Goal: Task Accomplishment & Management: Manage account settings

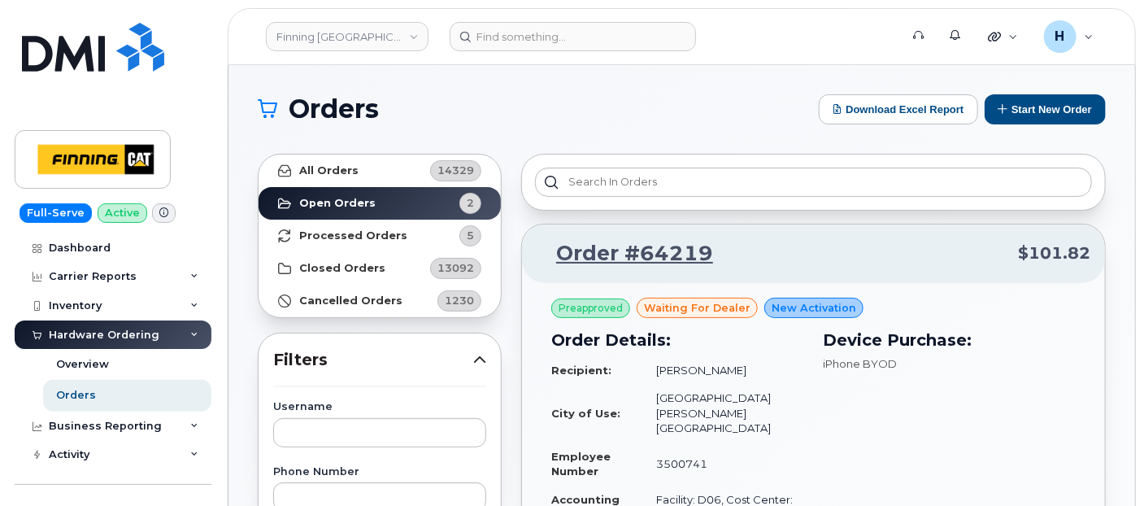
drag, startPoint x: 658, startPoint y: 368, endPoint x: 779, endPoint y: 369, distance: 121.2
click at [779, 369] on td "[PERSON_NAME]" at bounding box center [723, 370] width 163 height 28
copy td "[PERSON_NAME]"
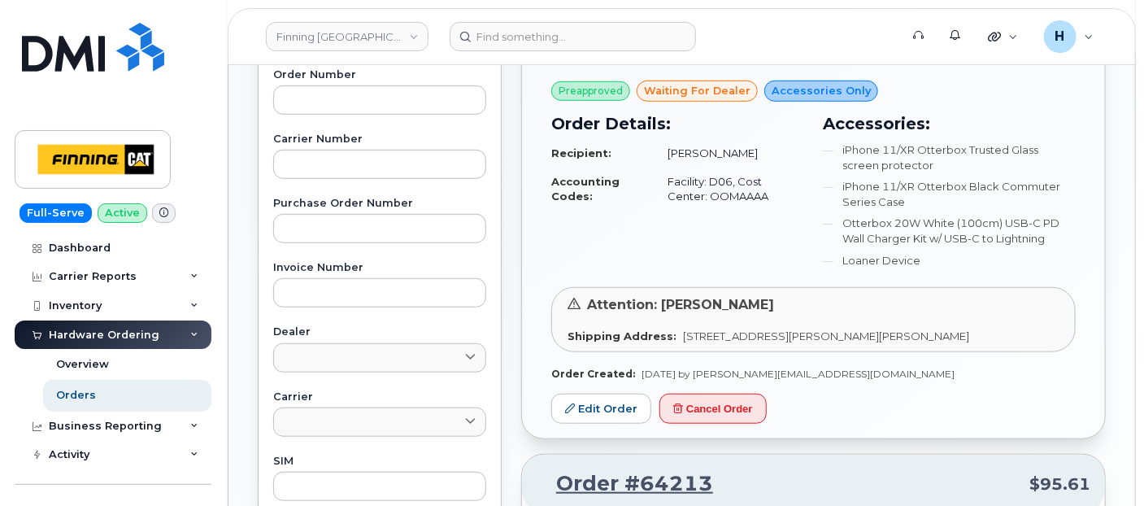
scroll to position [632, 0]
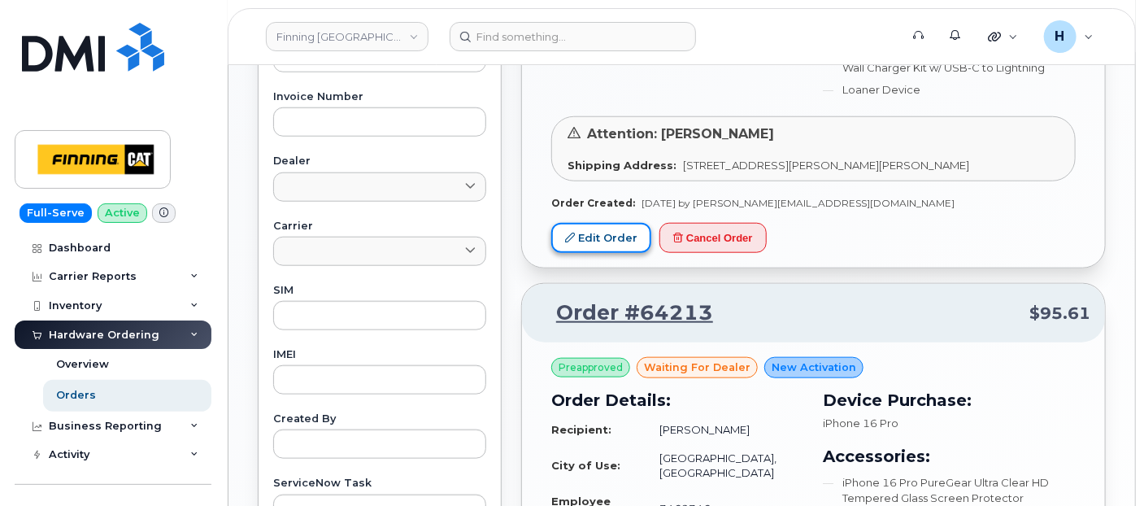
click at [615, 223] on link "Edit Order" at bounding box center [601, 238] width 100 height 30
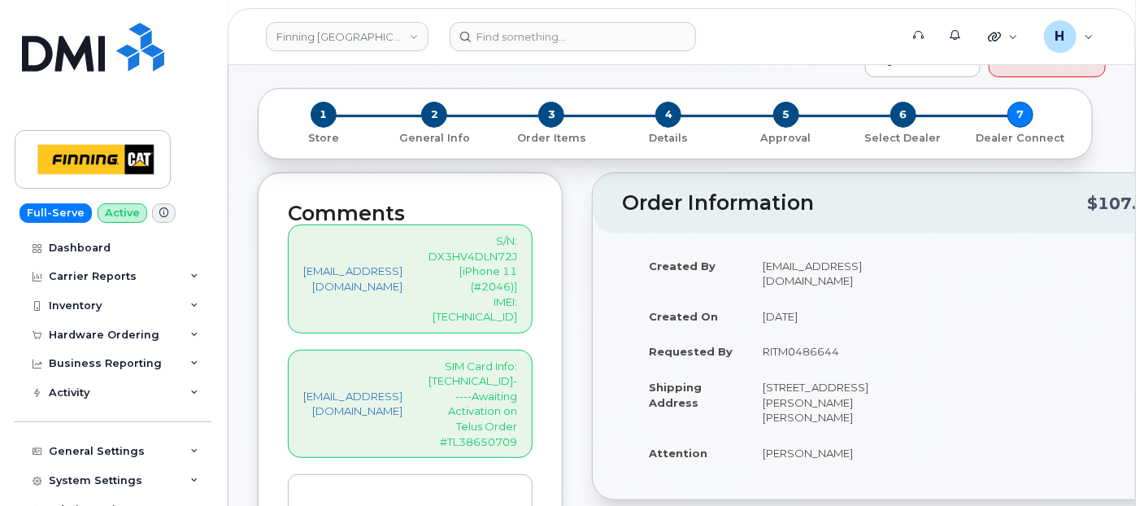
scroll to position [271, 0]
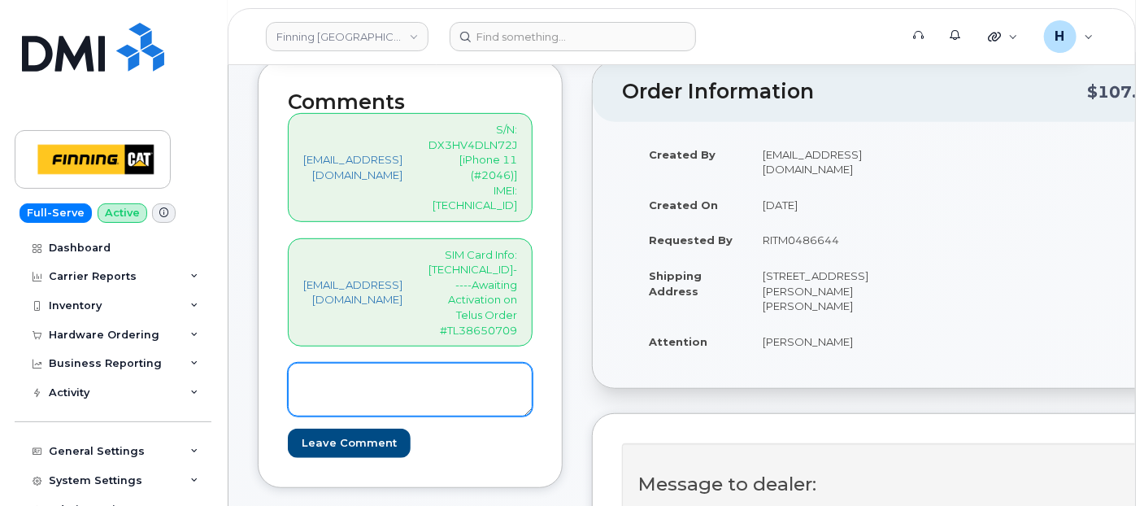
click at [429, 363] on textarea at bounding box center [410, 390] width 245 height 54
paste textarea "[PHONE_NUMBER]"
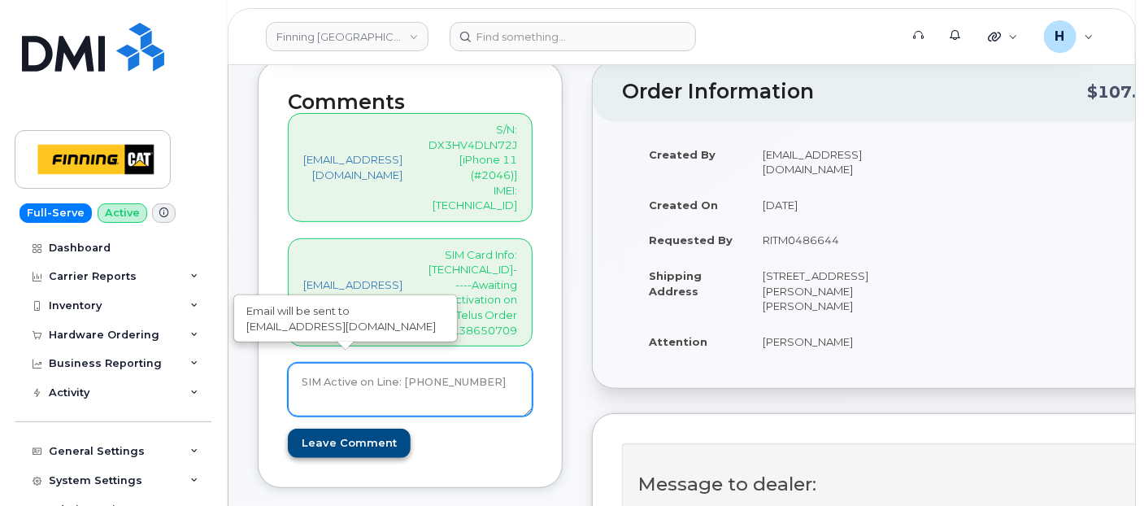
type textarea "SIM Active on Line: [PHONE_NUMBER]"
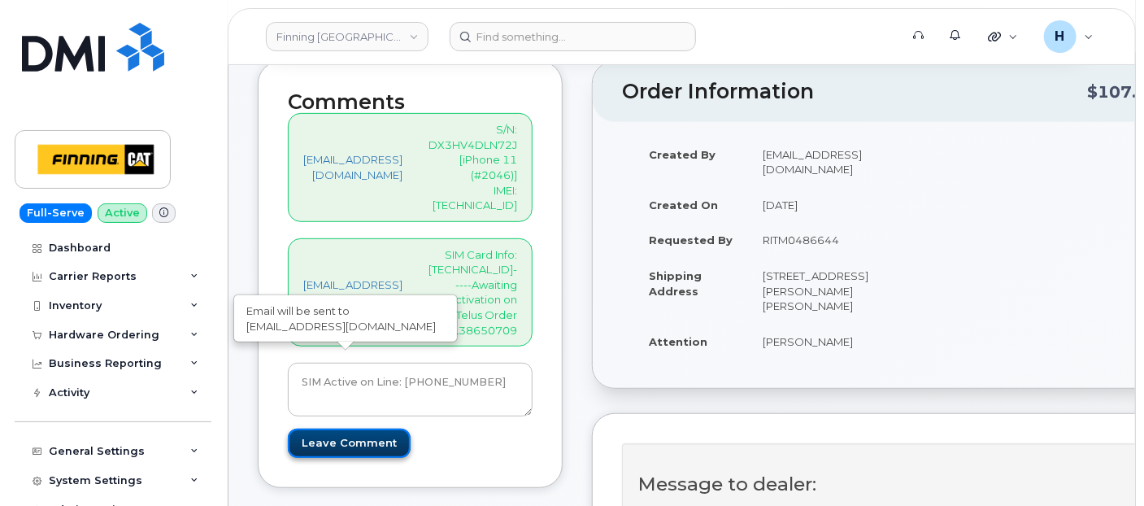
click at [320, 429] on input "Leave Comment" at bounding box center [349, 444] width 123 height 30
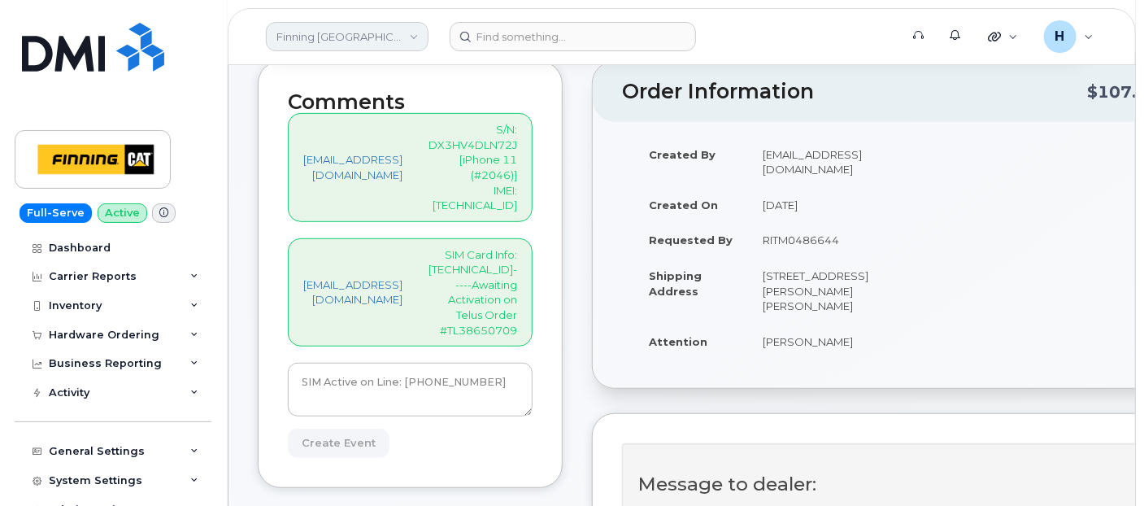
type input "Create Event"
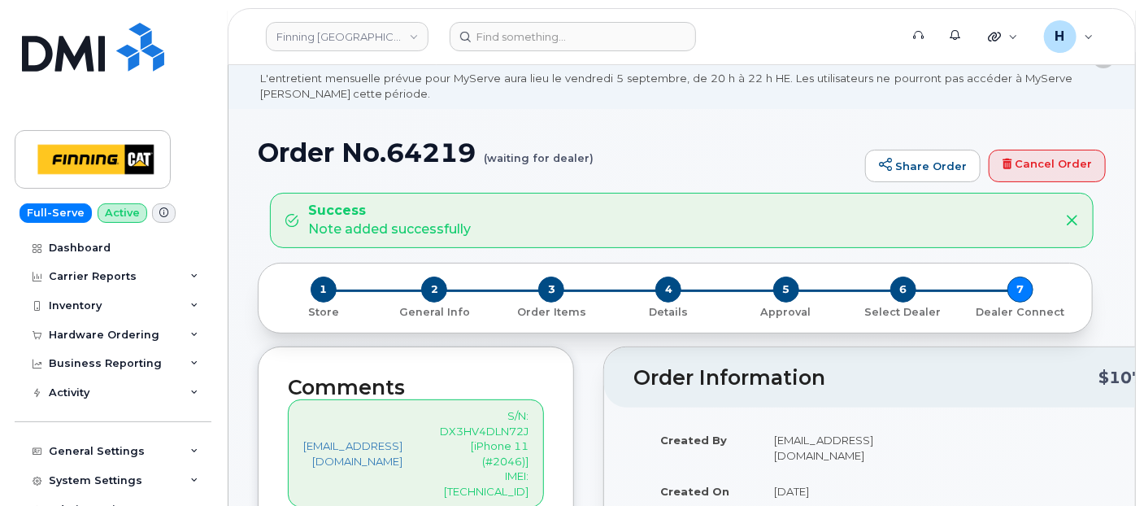
scroll to position [271, 0]
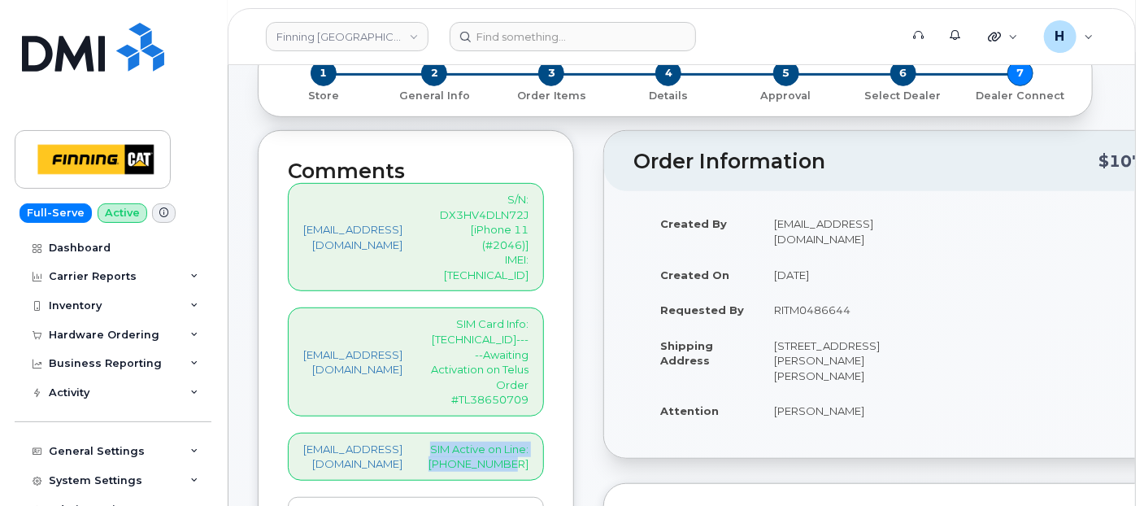
drag, startPoint x: 442, startPoint y: 370, endPoint x: 582, endPoint y: 388, distance: 141.8
click at [544, 433] on div "[EMAIL_ADDRESS][DOMAIN_NAME] SIM Active on Line: [PHONE_NUMBER]" at bounding box center [416, 457] width 256 height 48
copy p "SIM Active on Line: [PHONE_NUMBER]"
drag, startPoint x: 438, startPoint y: 293, endPoint x: 577, endPoint y: 296, distance: 139.1
click at [529, 316] on p "SIM Card Info: [TECHNICAL_ID]-----Awaiting Activation on Telus Order #TL38650709" at bounding box center [479, 361] width 100 height 90
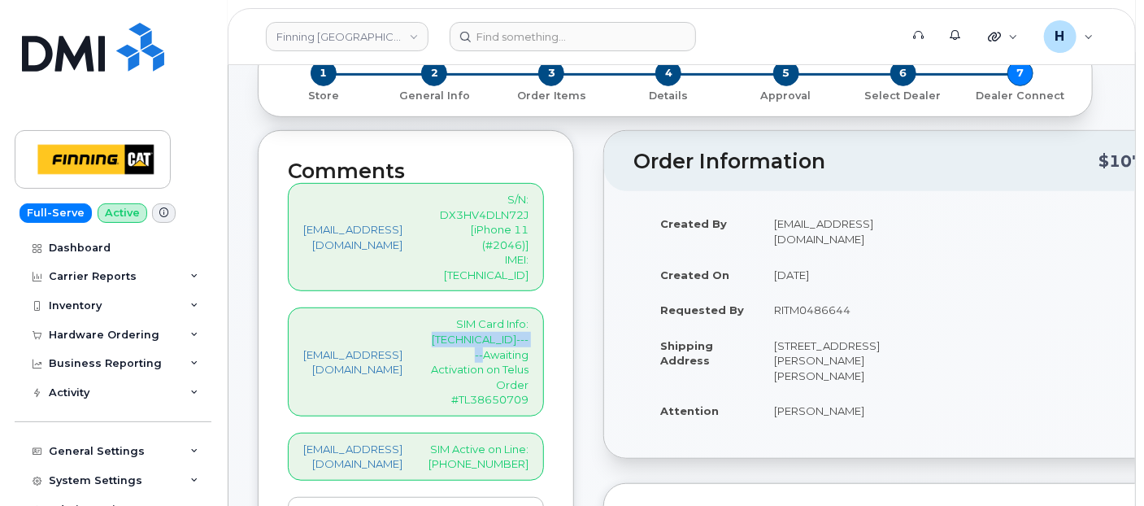
copy p "[TECHNICAL_ID]"
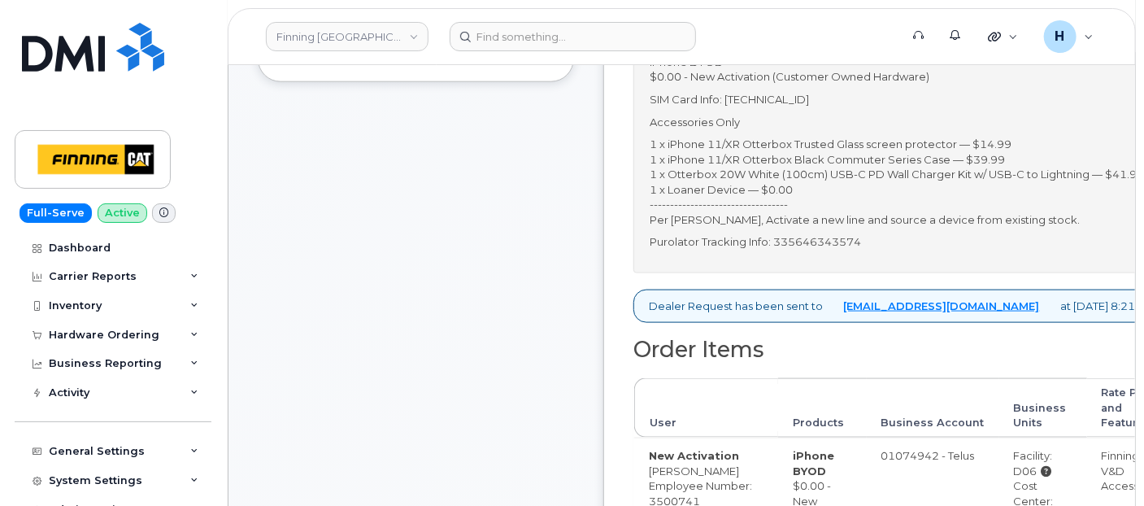
scroll to position [813, 0]
click at [857, 247] on p "Purolator Tracking Info: 335646343574" at bounding box center [902, 239] width 505 height 15
copy p "335646343574"
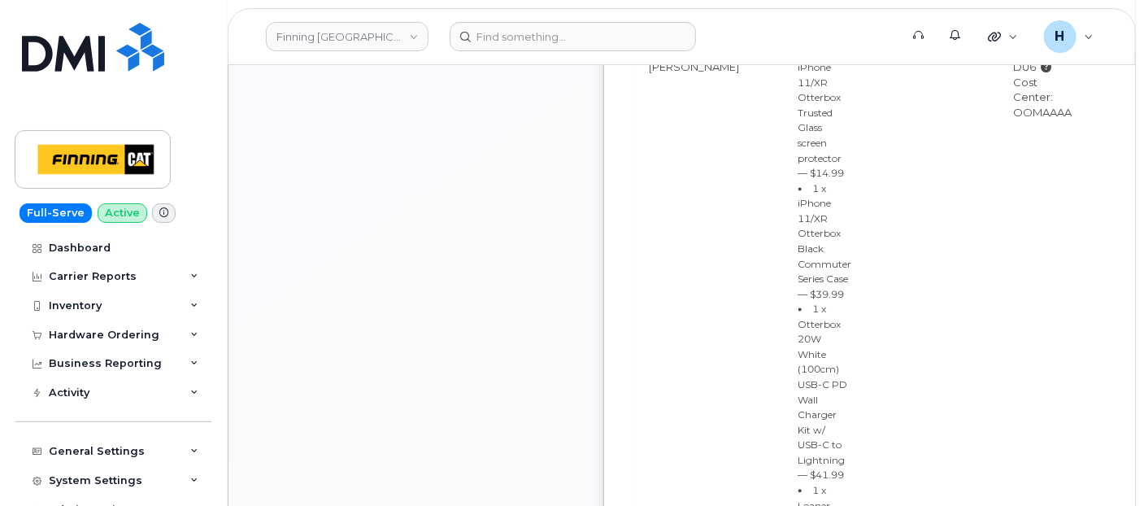
copy p "335646343574"
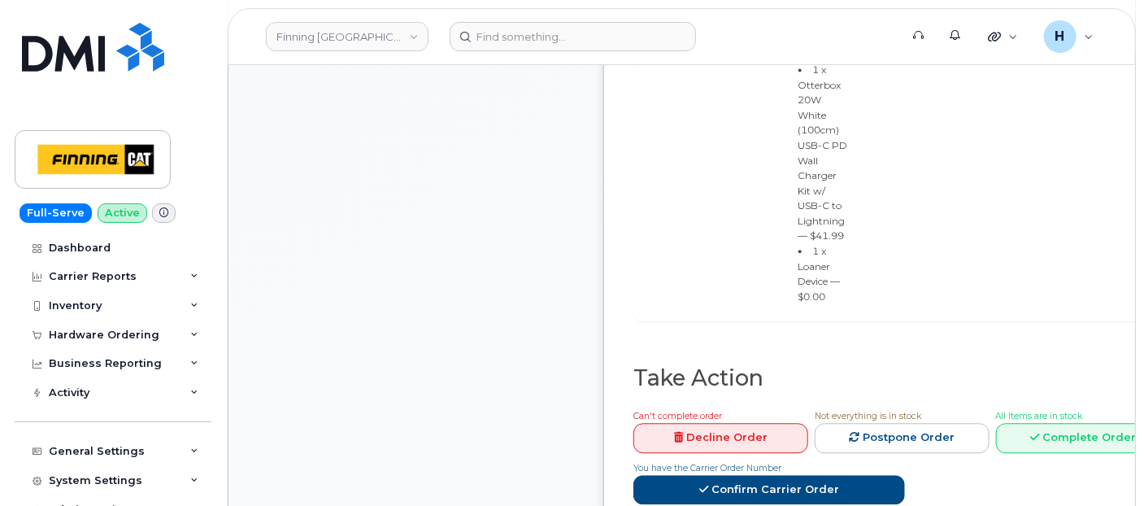
scroll to position [1717, 0]
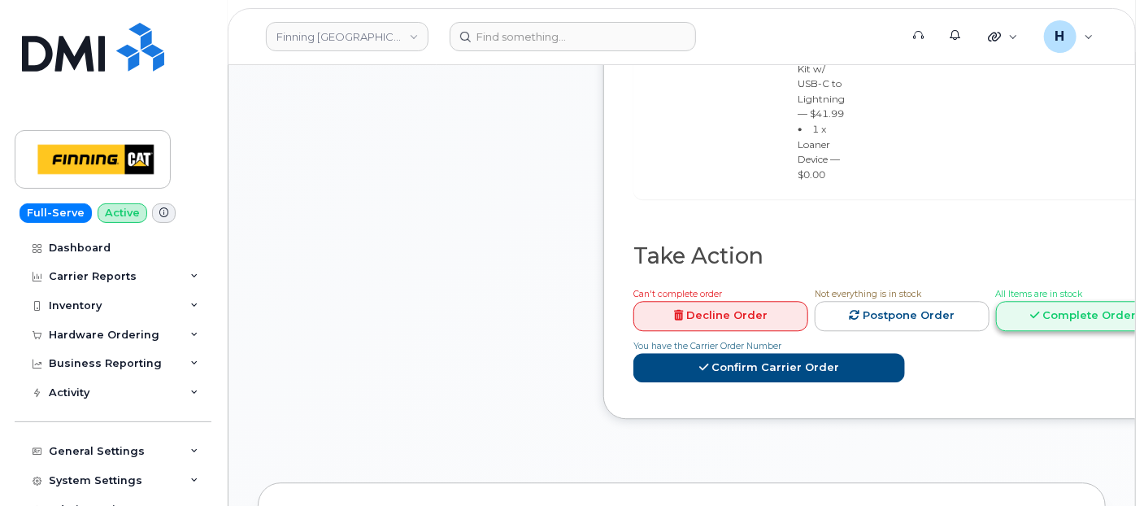
click at [1064, 331] on link "Complete Order" at bounding box center [1083, 316] width 175 height 30
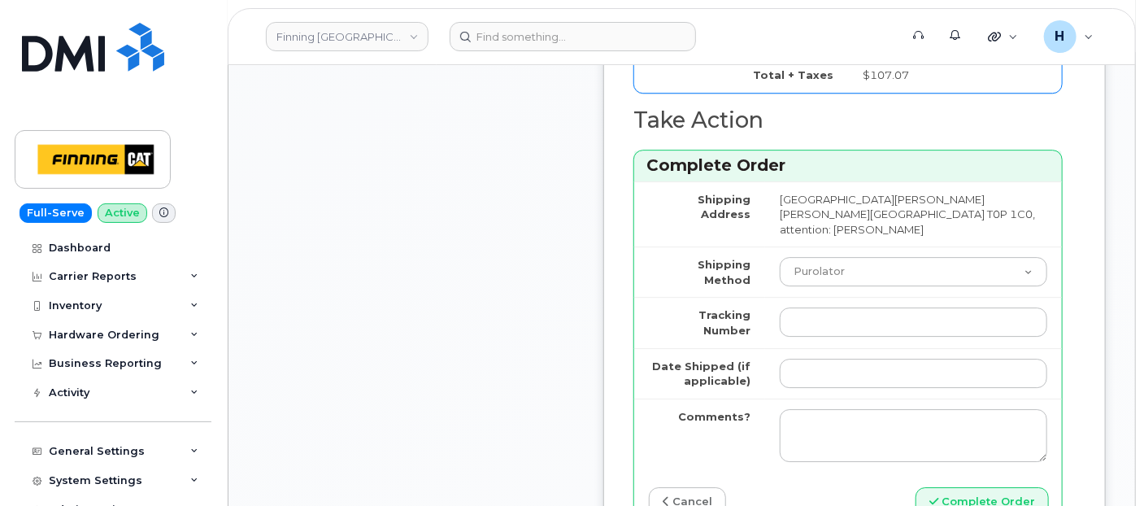
scroll to position [2259, 0]
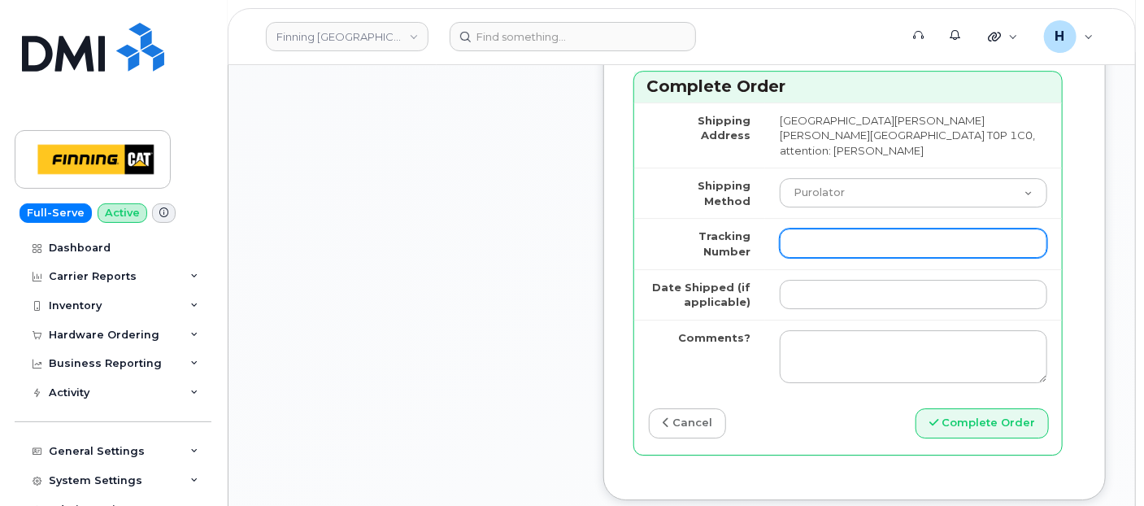
click at [876, 258] on input "Tracking Number" at bounding box center [914, 243] width 268 height 29
paste input "335646343574"
type input "335646343574"
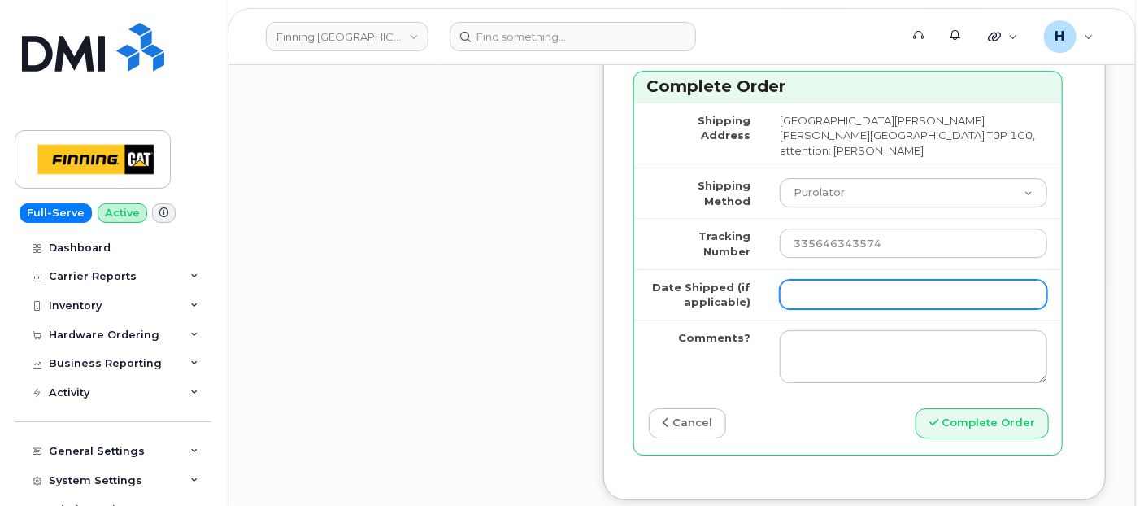
drag, startPoint x: 867, startPoint y: 364, endPoint x: 873, endPoint y: 355, distance: 10.6
click at [867, 309] on input "Date Shipped (if applicable)" at bounding box center [914, 294] width 268 height 29
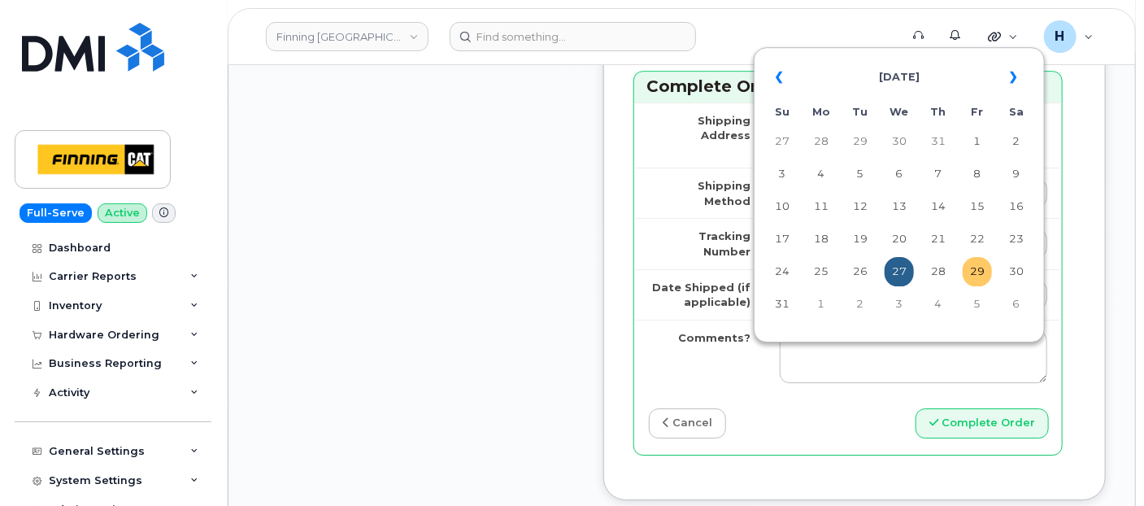
click at [978, 274] on td "29" at bounding box center [977, 271] width 29 height 29
type input "[DATE]"
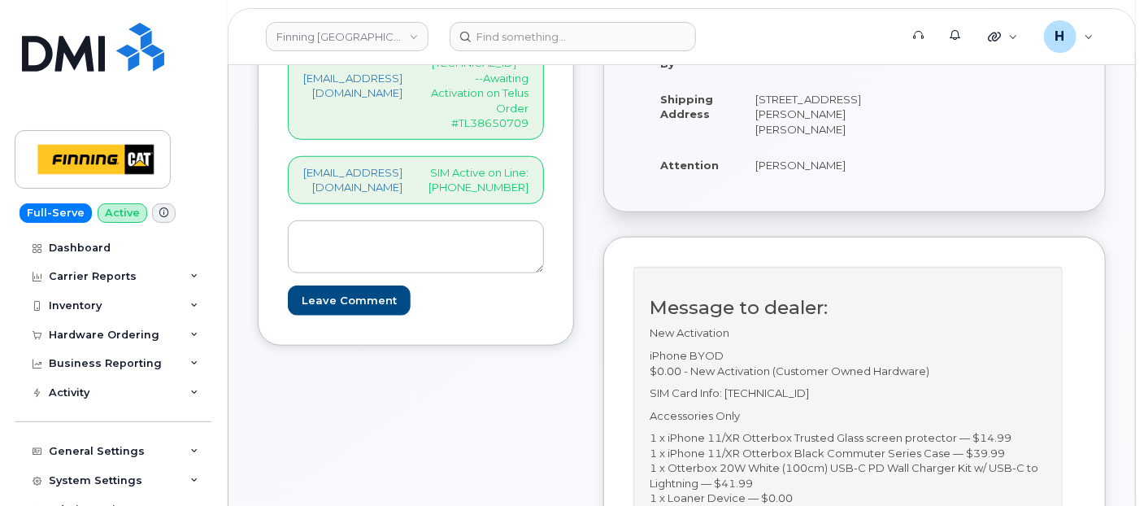
scroll to position [271, 0]
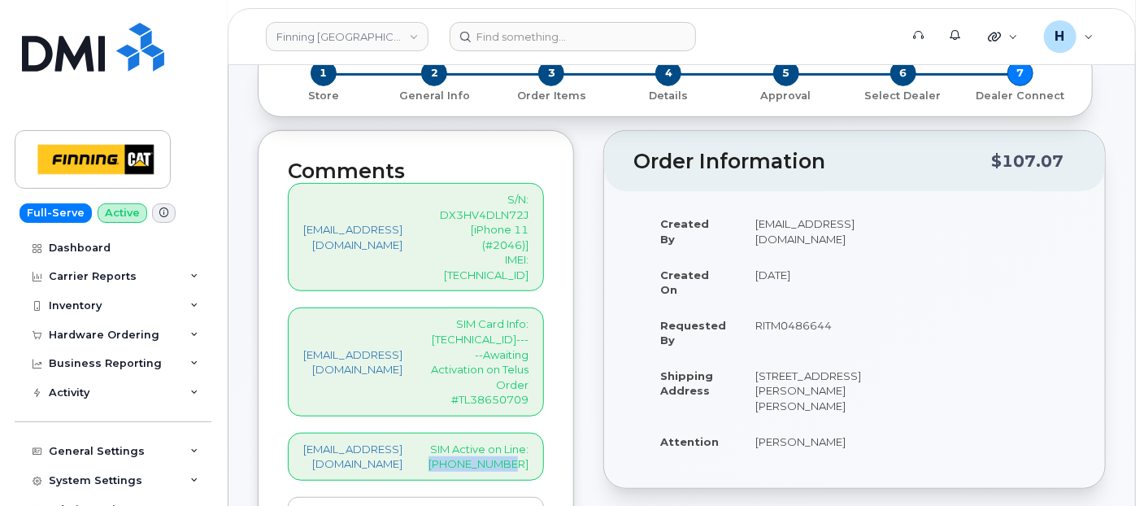
drag, startPoint x: 557, startPoint y: 367, endPoint x: 581, endPoint y: 381, distance: 27.3
click at [529, 442] on p "SIM Active on Line: 587-645-1617" at bounding box center [479, 457] width 100 height 30
copy p "587-645-1617"
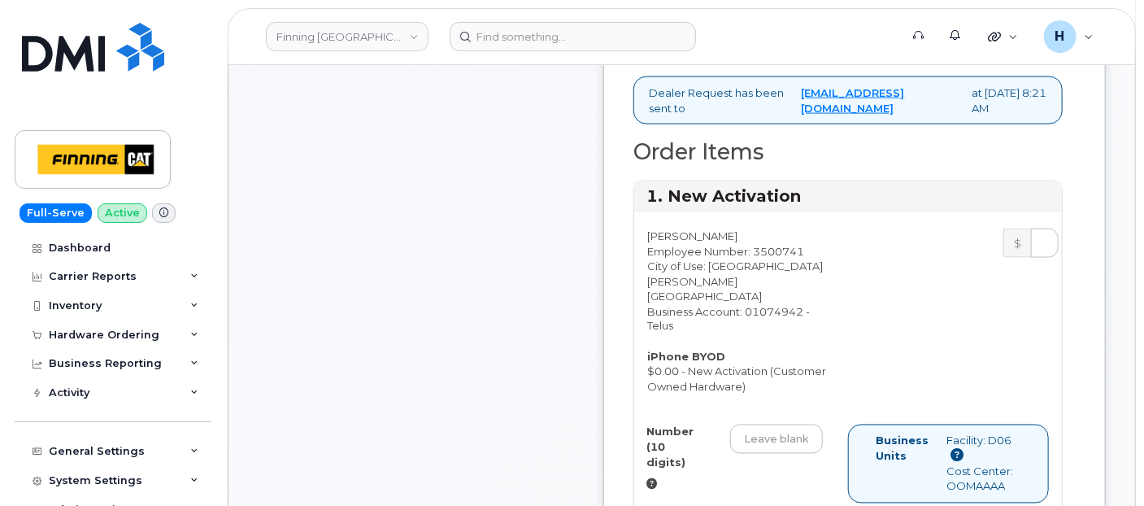
scroll to position [1445, 0]
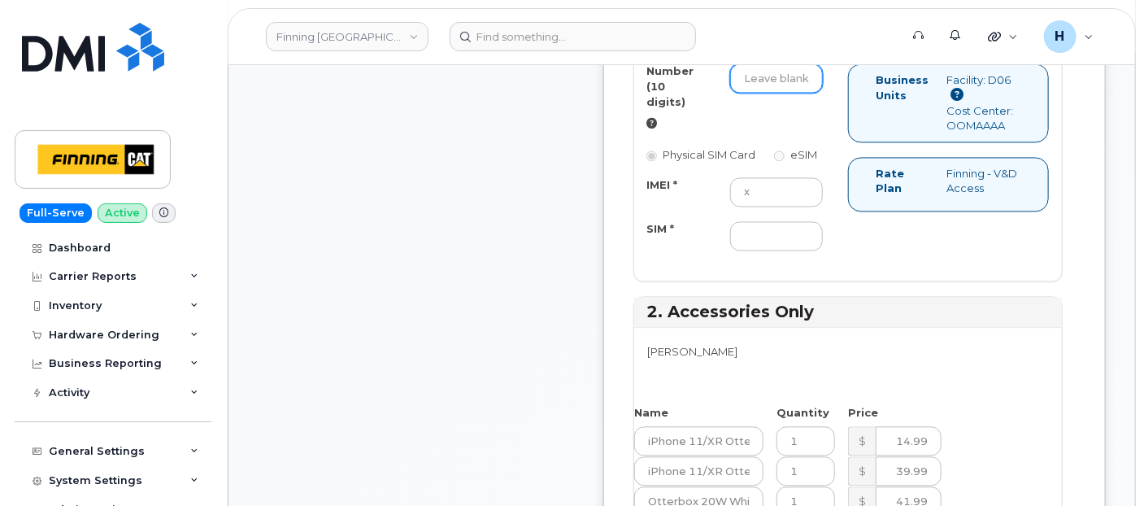
click at [792, 93] on input "Number (10 digits)" at bounding box center [776, 77] width 93 height 29
paste input "587-645-1617"
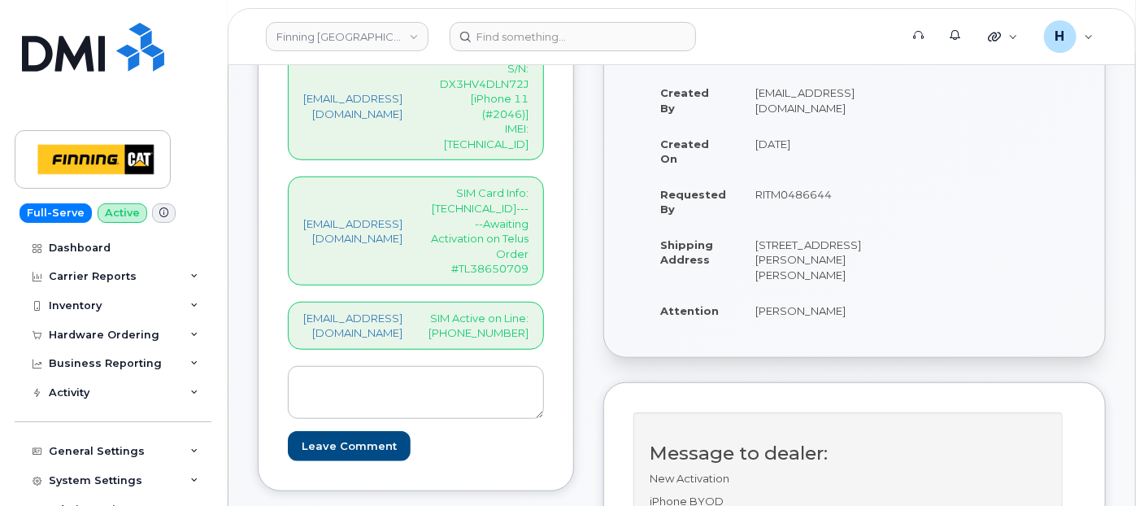
scroll to position [361, 0]
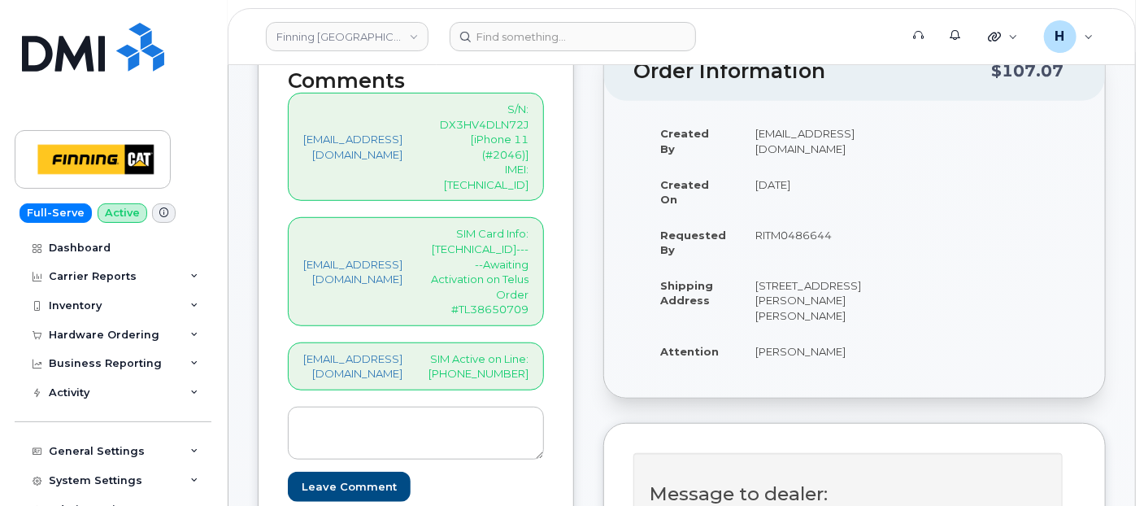
type input "5876451617"
click at [512, 226] on p "SIM Card Info: 8912230102357625510-----Awaiting Activation on Telus Order #TL38…" at bounding box center [479, 271] width 100 height 90
copy p "8912230102357625510"
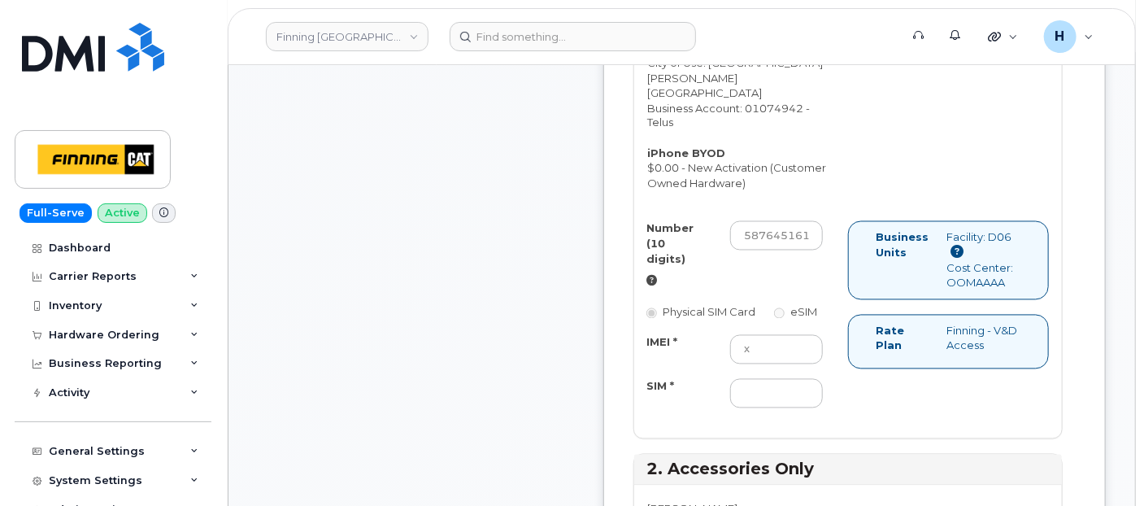
scroll to position [1445, 0]
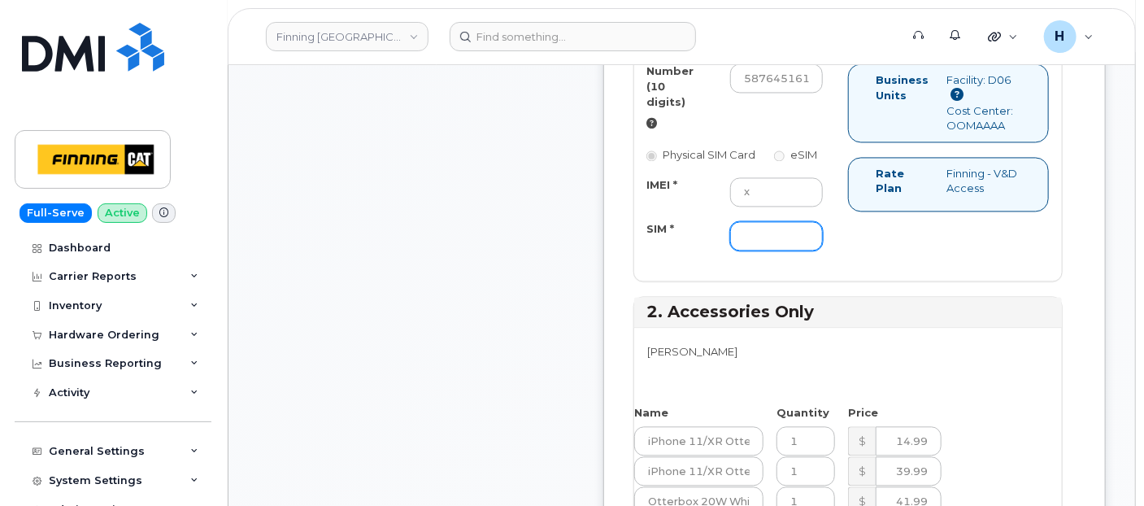
click at [795, 251] on input "SIM *" at bounding box center [776, 235] width 93 height 29
paste input "8912230102357625510"
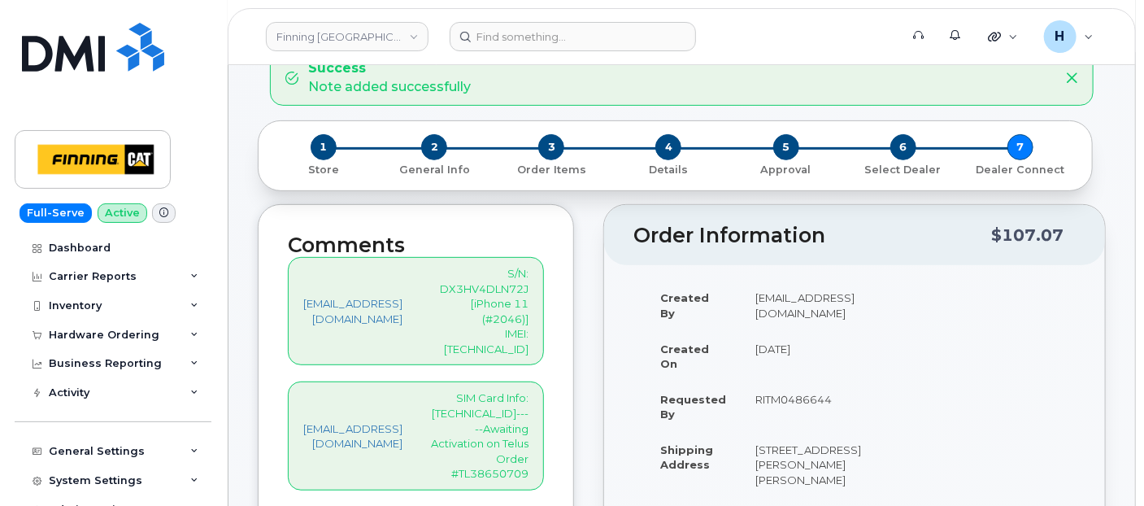
scroll to position [181, 0]
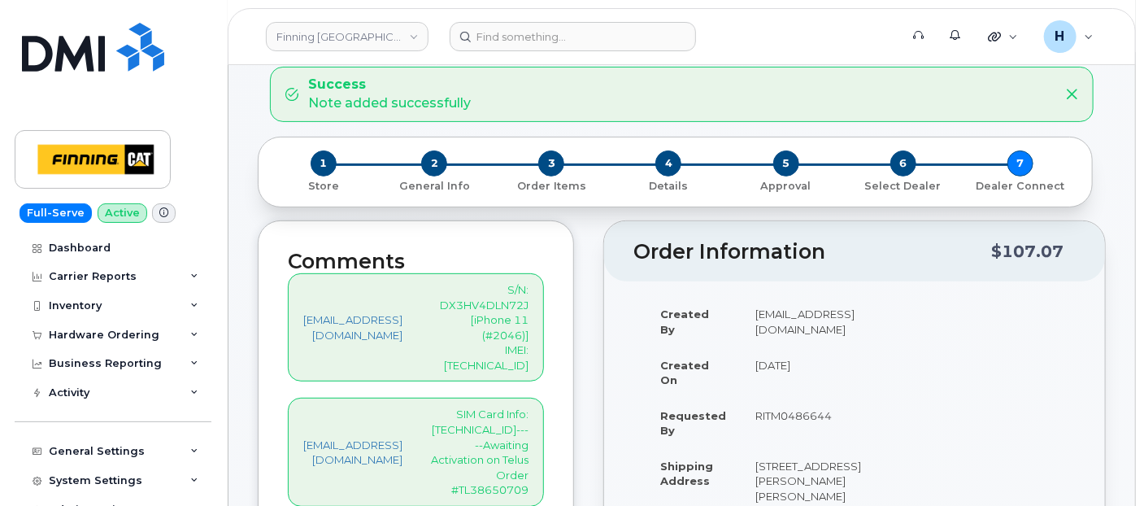
type input "8912230102357625510"
click at [504, 320] on p "S/N: DX3HV4DLN72J [iPhone 11 (#2046)] IMEI: 351010395257631" at bounding box center [479, 327] width 100 height 90
copy p "351010395257631"
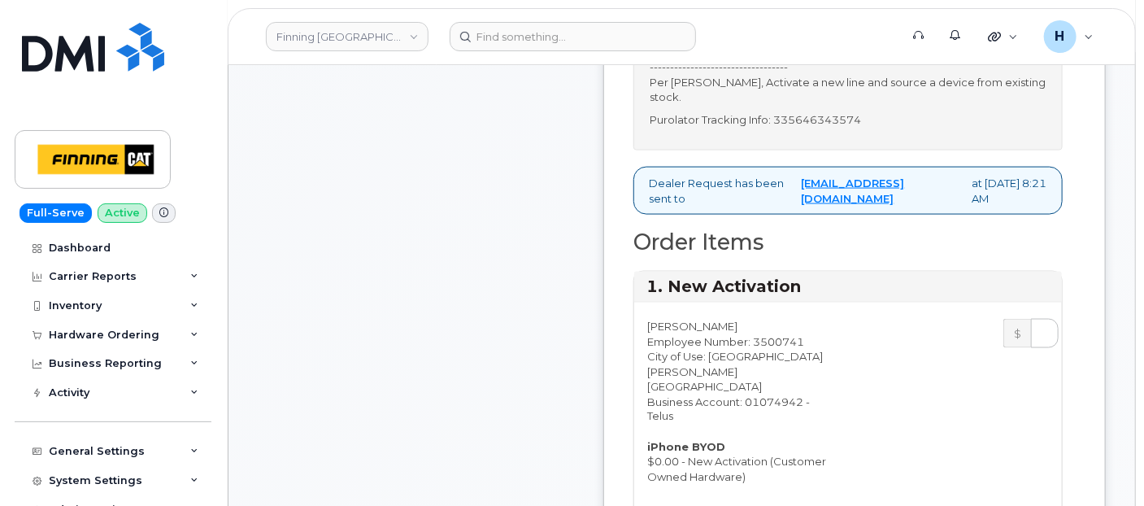
scroll to position [1355, 0]
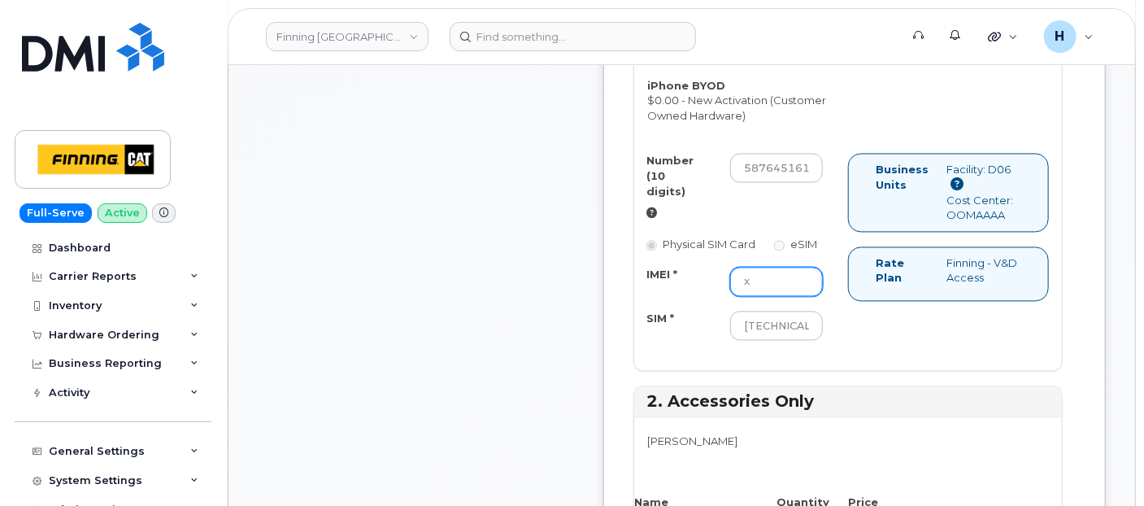
click at [810, 297] on input "x" at bounding box center [776, 282] width 93 height 29
paste input "351010395257631"
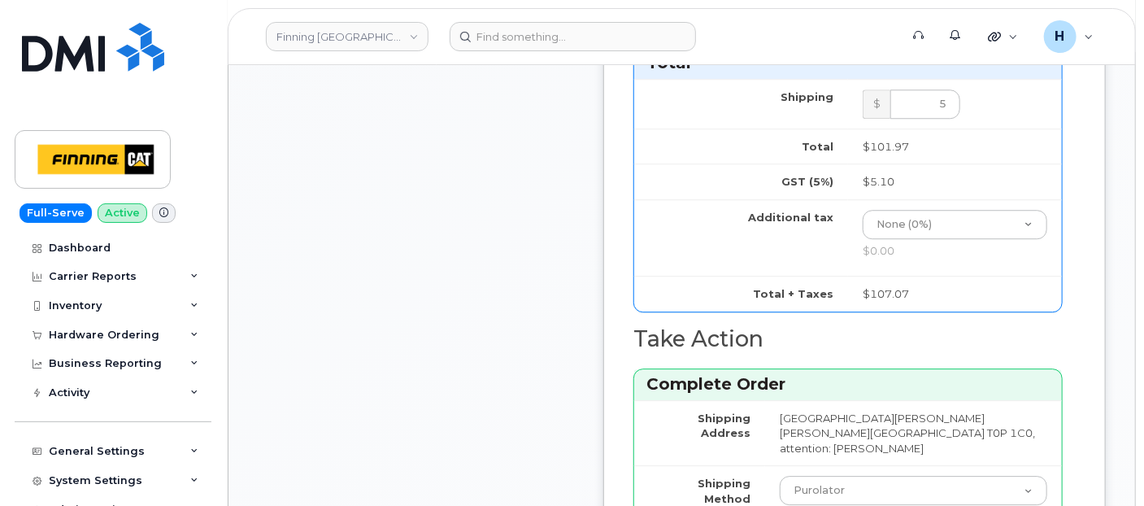
scroll to position [2259, 0]
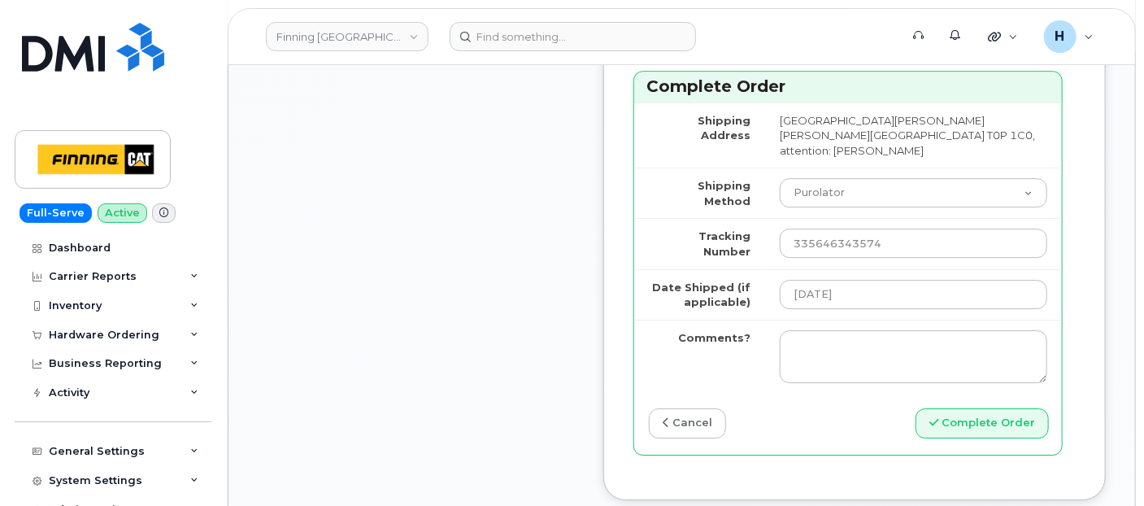
type input "351010395257631"
click at [936, 428] on icon "submit" at bounding box center [934, 422] width 9 height 11
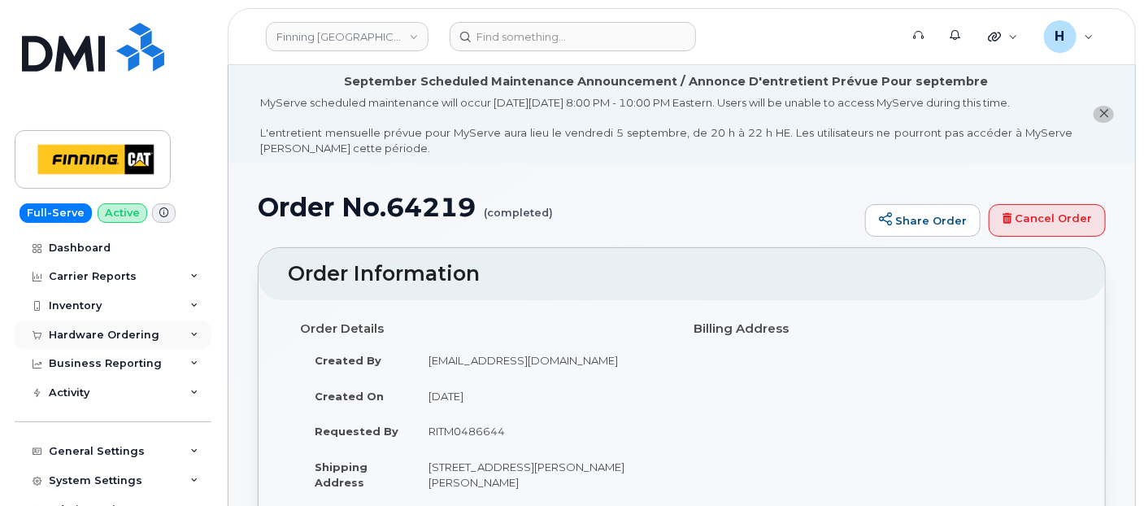
click at [132, 333] on div "Hardware Ordering" at bounding box center [104, 335] width 111 height 13
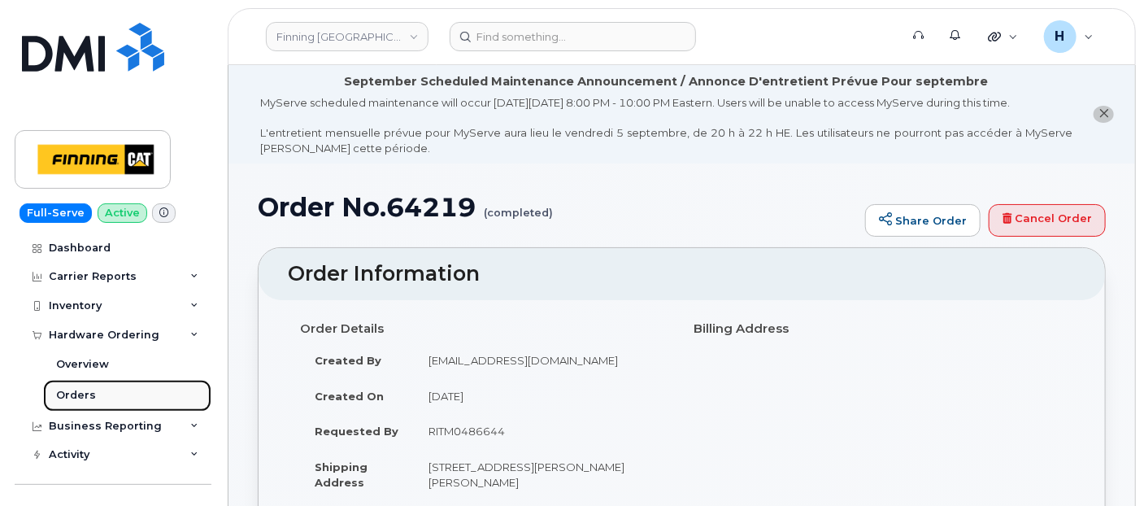
click at [115, 387] on link "Orders" at bounding box center [127, 395] width 168 height 31
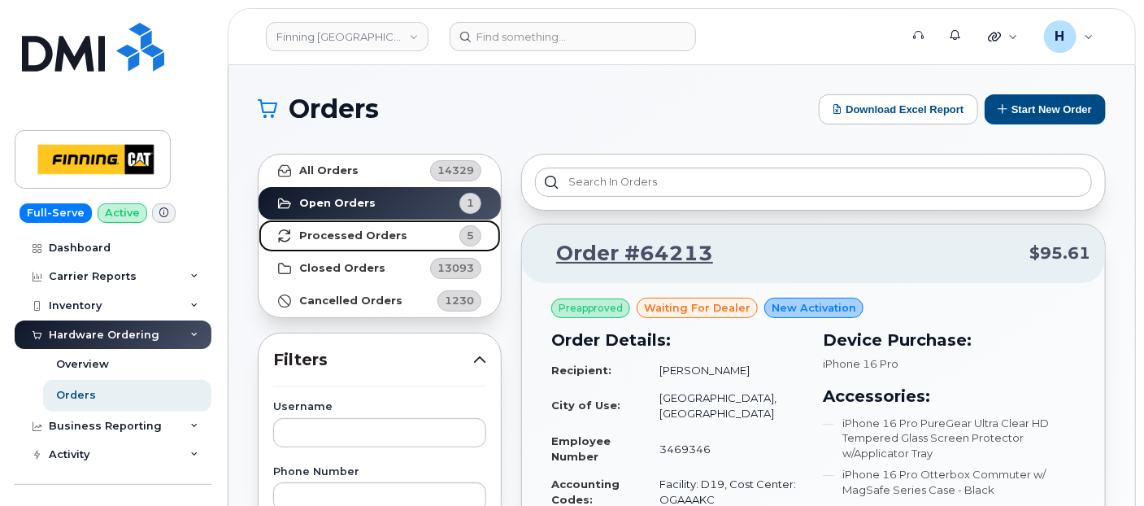
click at [394, 227] on link "Processed Orders 5" at bounding box center [380, 236] width 242 height 33
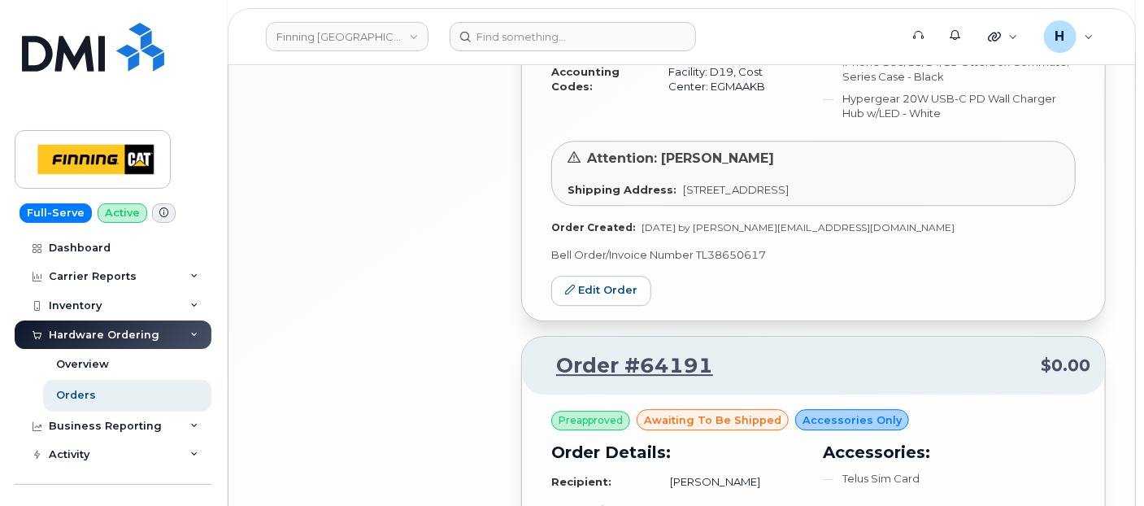
scroll to position [2303, 0]
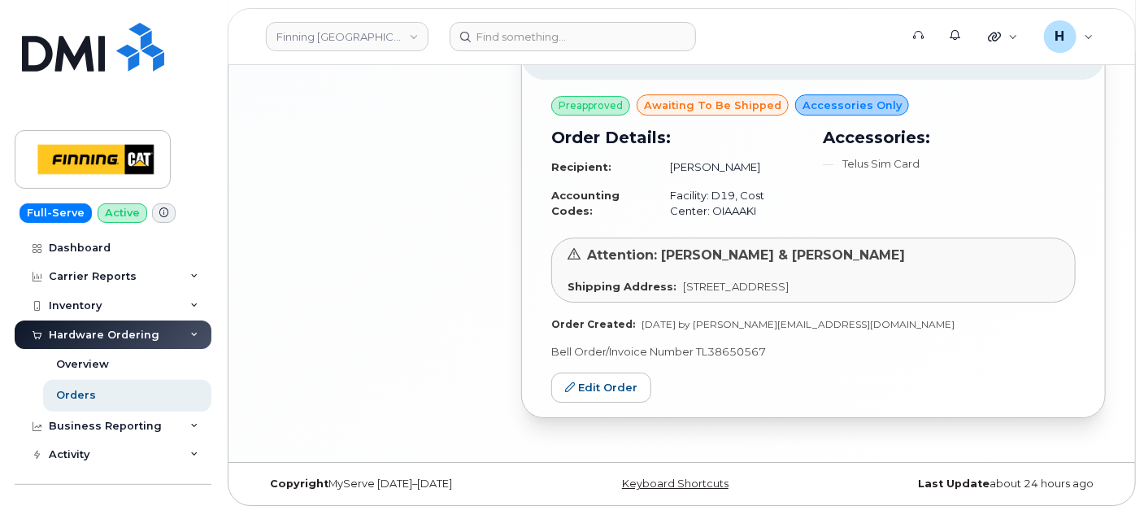
click at [616, 354] on div "Preapproved awaiting to be shipped Accessories Only Order Details: Recipient: S…" at bounding box center [813, 248] width 583 height 337
click at [589, 381] on link "Edit Order" at bounding box center [601, 388] width 100 height 30
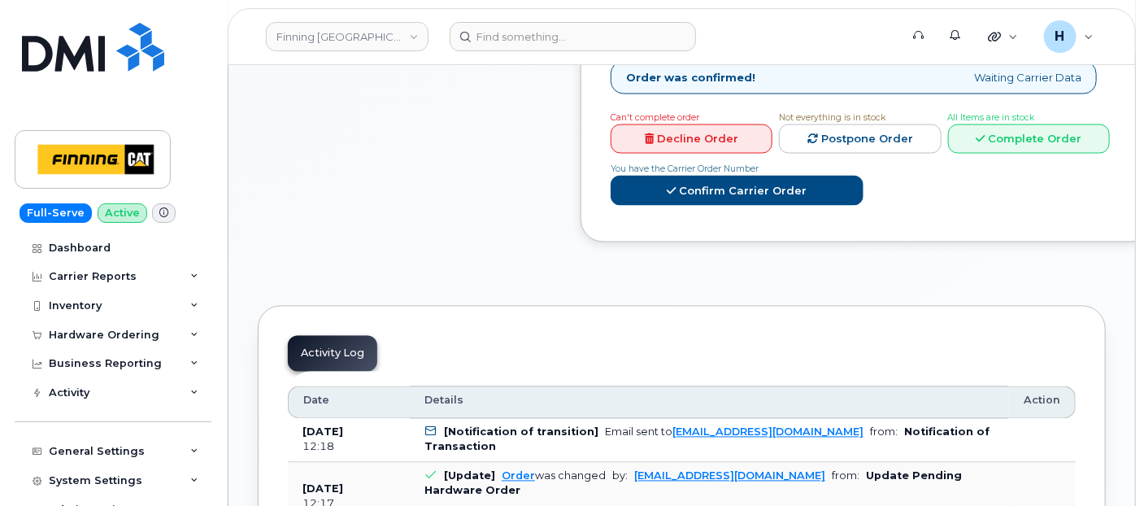
scroll to position [1183, 0]
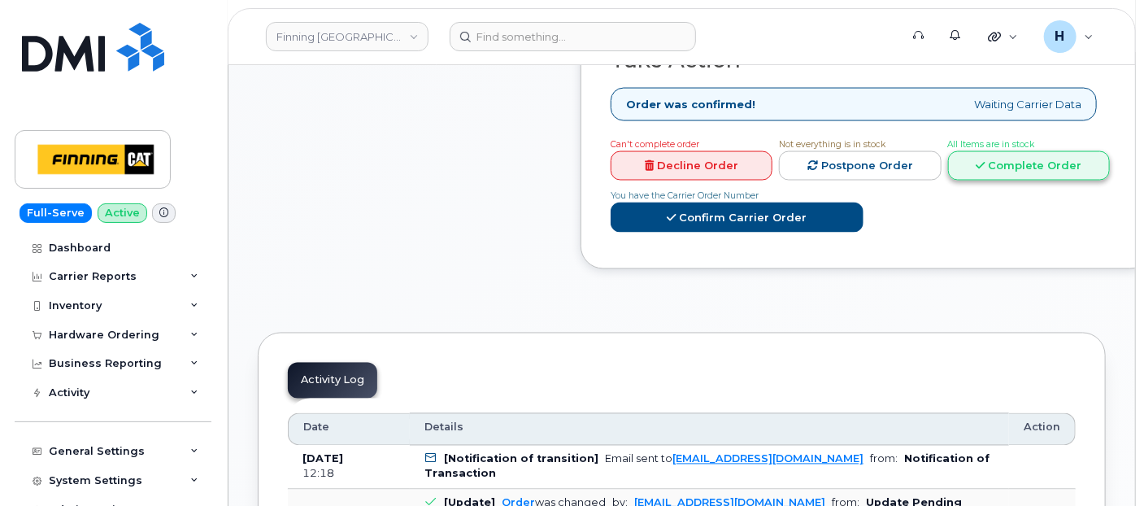
click at [994, 181] on link "Complete Order" at bounding box center [1029, 166] width 162 height 30
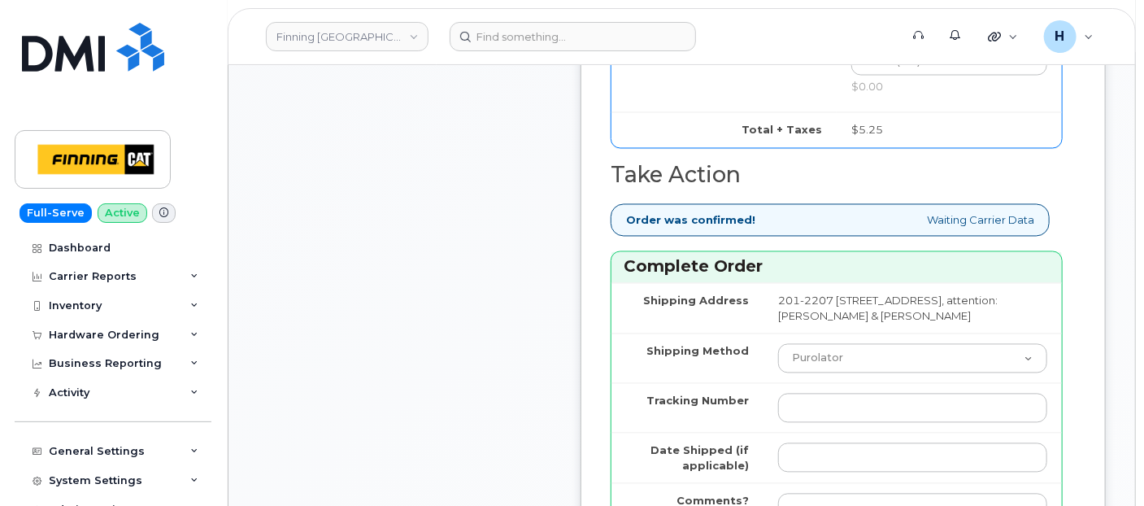
scroll to position [1454, 0]
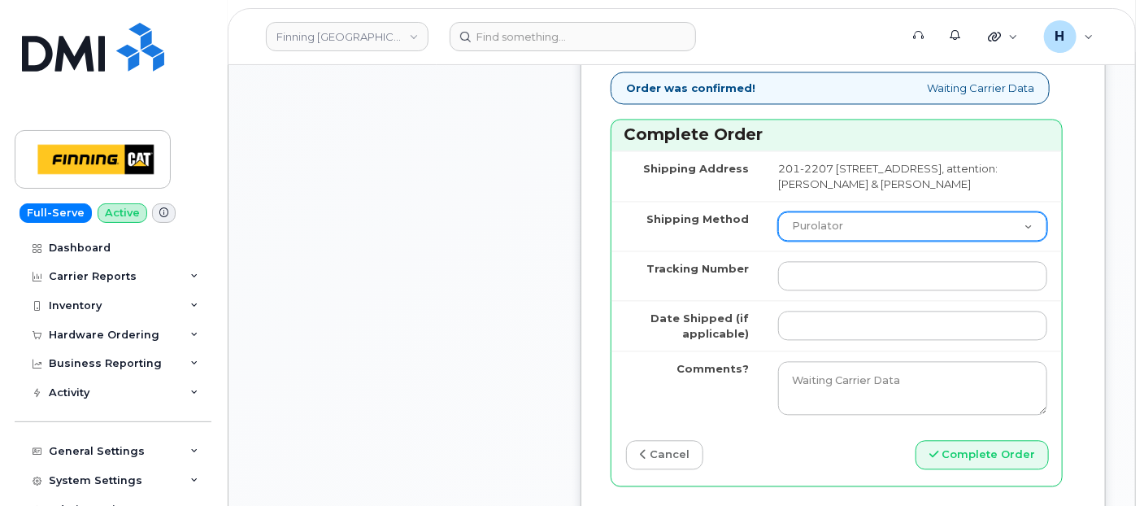
click at [803, 240] on select "Purolator UPS FedEx Canada Post Courier Other Drop Off Pick Up" at bounding box center [912, 225] width 269 height 29
select select "Other"
click at [778, 220] on select "Purolator UPS FedEx Canada Post Courier Other Drop Off Pick Up" at bounding box center [912, 225] width 269 height 29
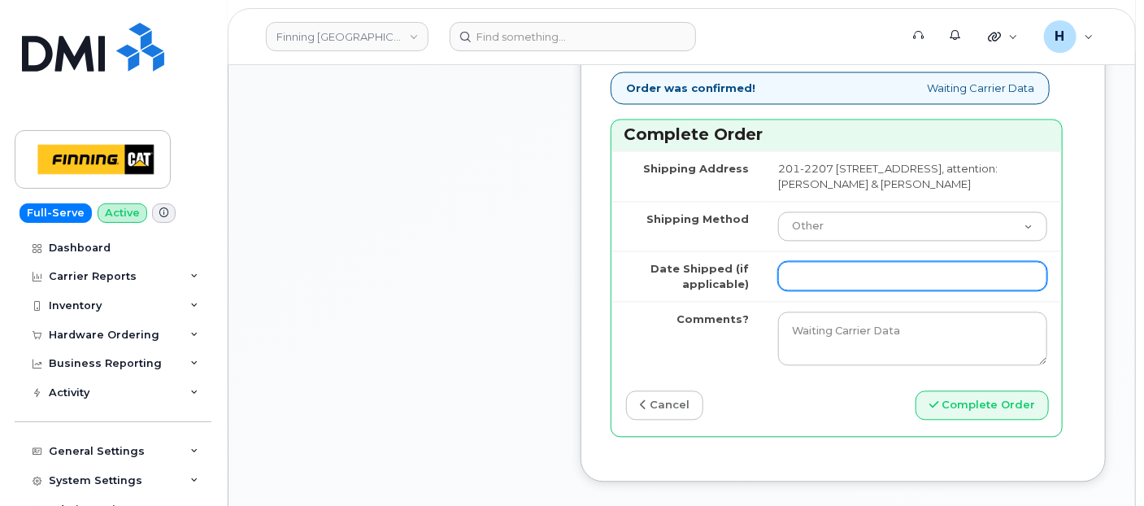
click at [825, 285] on input "Date Shipped (if applicable)" at bounding box center [912, 275] width 269 height 29
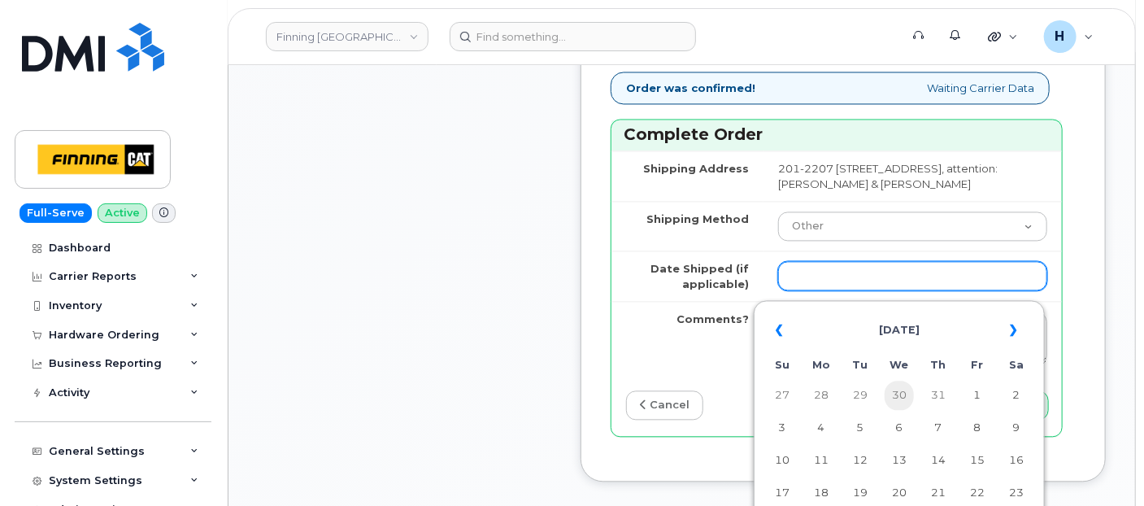
scroll to position [1635, 0]
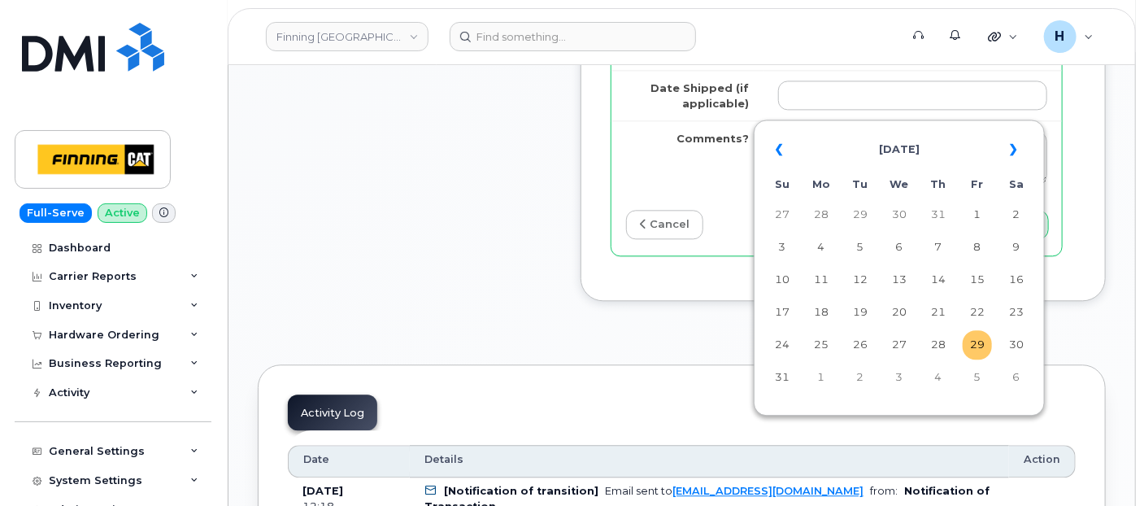
click at [974, 339] on td "29" at bounding box center [977, 344] width 29 height 29
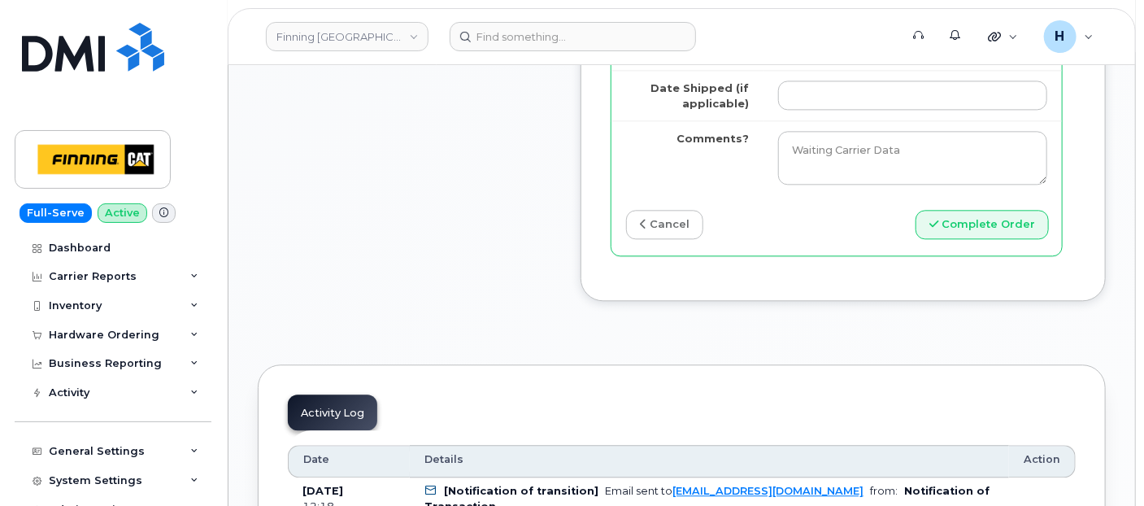
type input "2025-08-29"
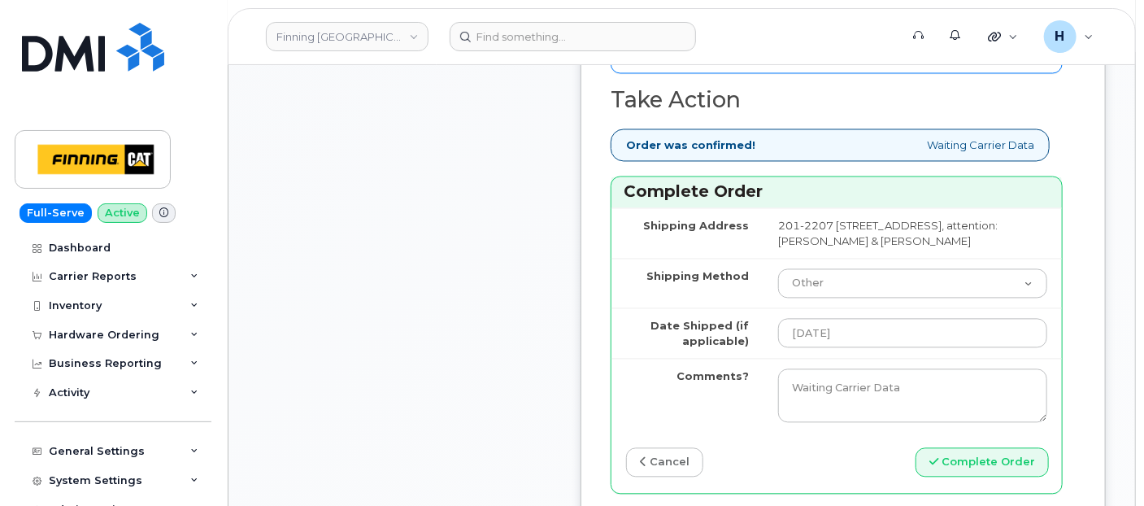
scroll to position [1183, 0]
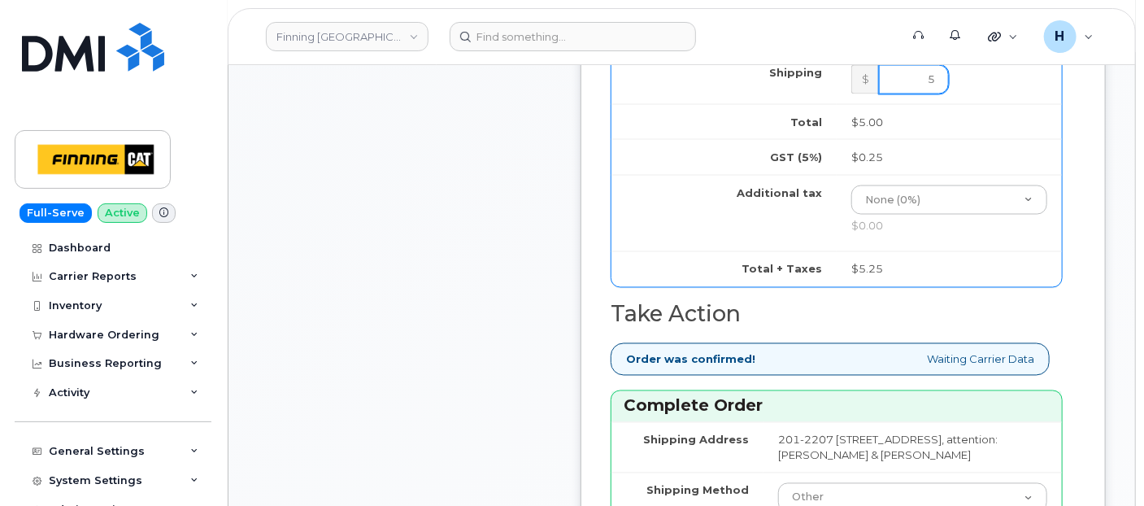
drag, startPoint x: 895, startPoint y: 99, endPoint x: 959, endPoint y: 100, distance: 64.3
click at [959, 100] on td "$ 5" at bounding box center [949, 79] width 225 height 50
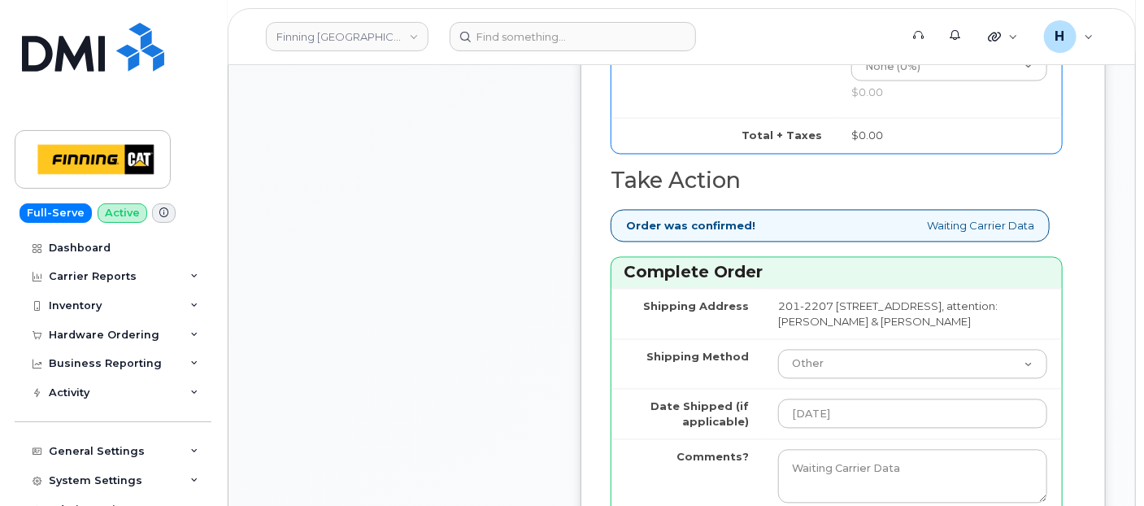
scroll to position [1454, 0]
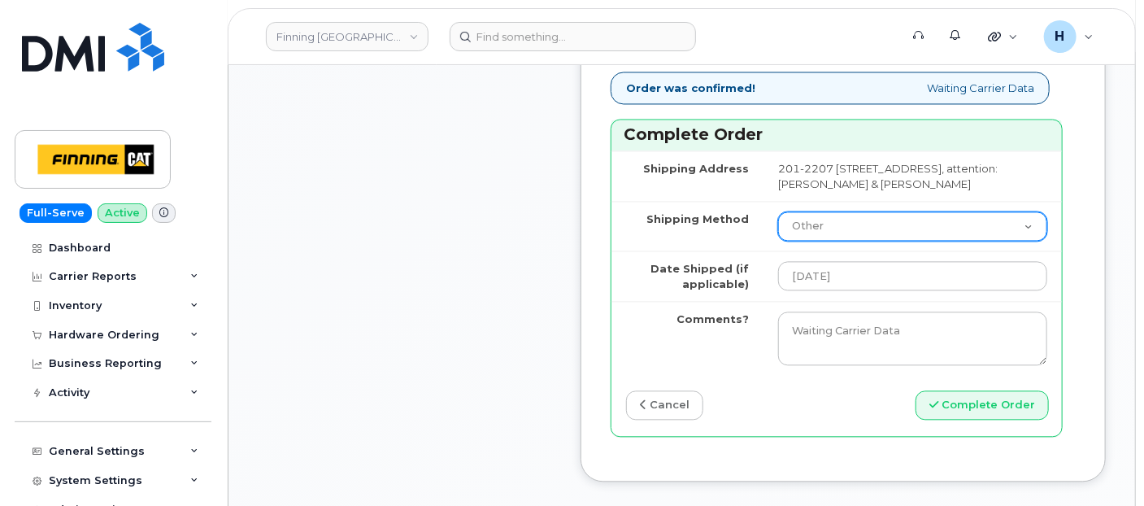
type input "0"
click at [797, 241] on select "Purolator UPS FedEx Canada Post Courier Other Drop Off Pick Up" at bounding box center [912, 225] width 269 height 29
select select "Purolator"
click at [778, 220] on select "Purolator UPS FedEx Canada Post Courier Other Drop Off Pick Up" at bounding box center [912, 225] width 269 height 29
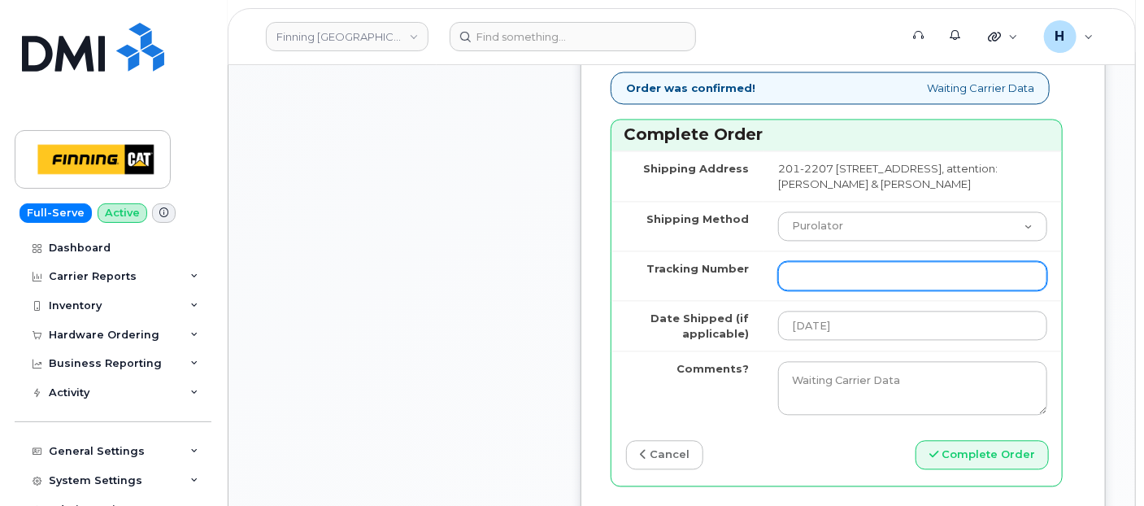
click at [801, 278] on input "Tracking Number" at bounding box center [912, 275] width 269 height 29
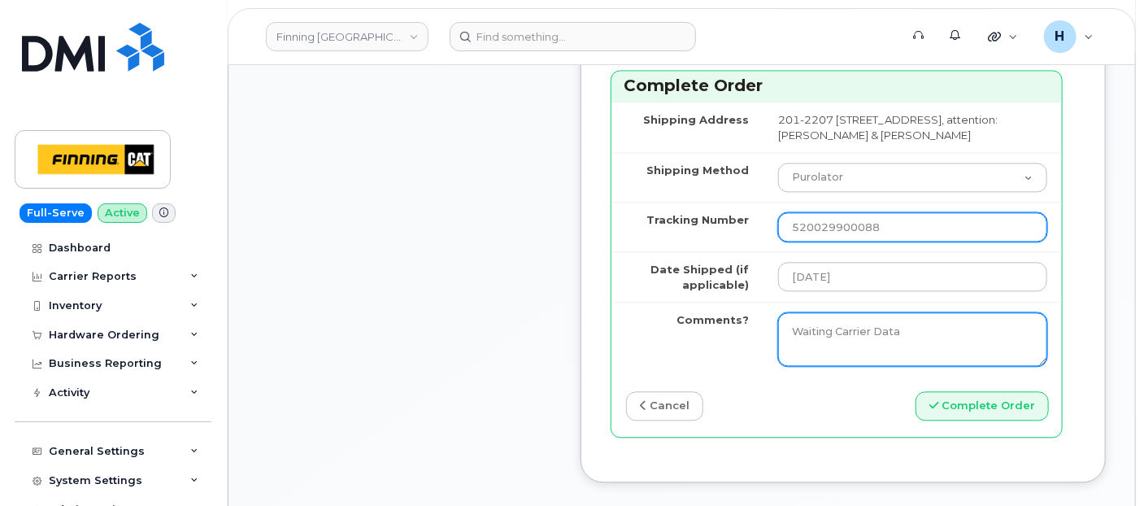
scroll to position [1545, 0]
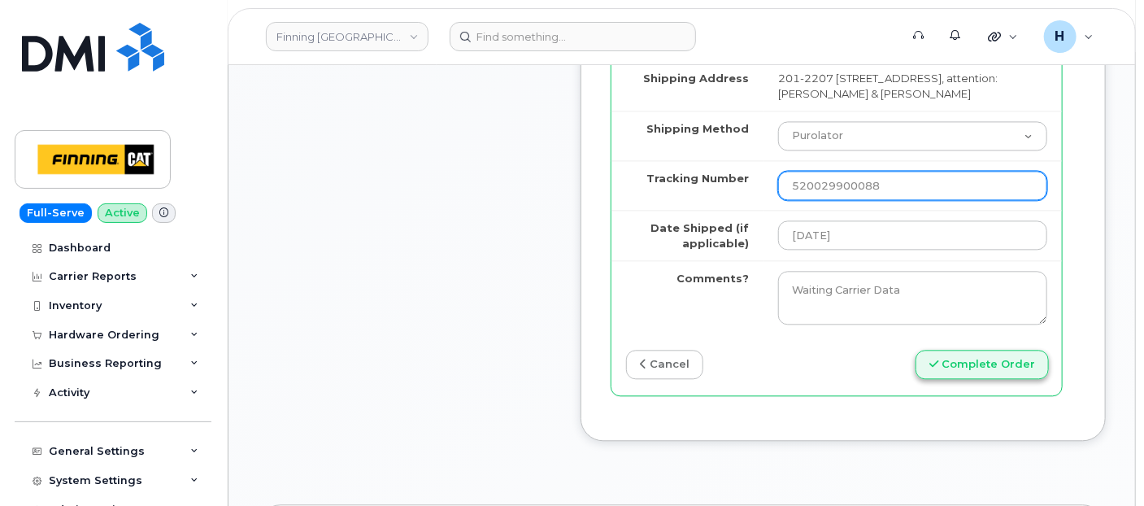
type input "520029900088"
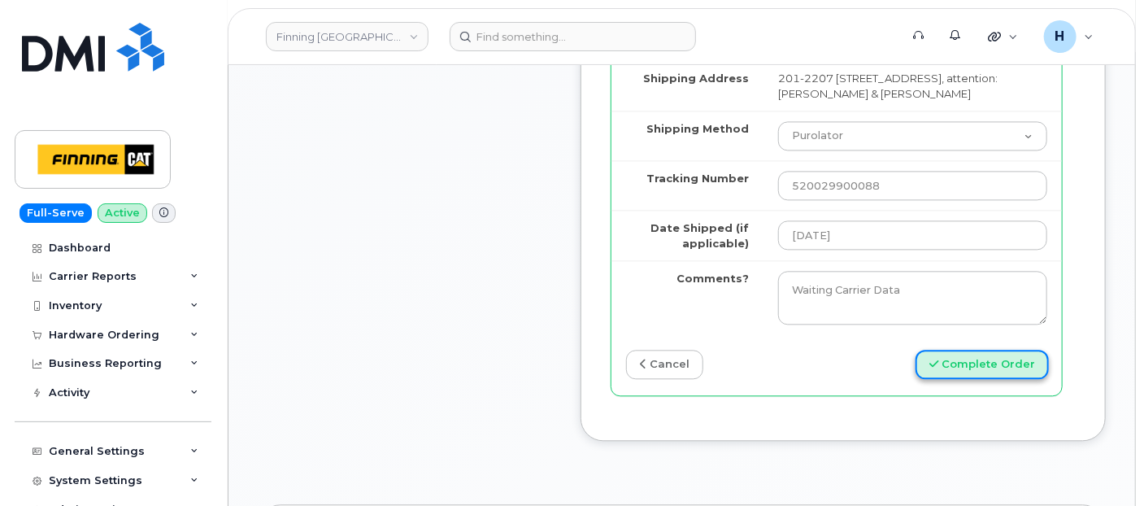
click at [935, 369] on icon "submit" at bounding box center [934, 364] width 9 height 11
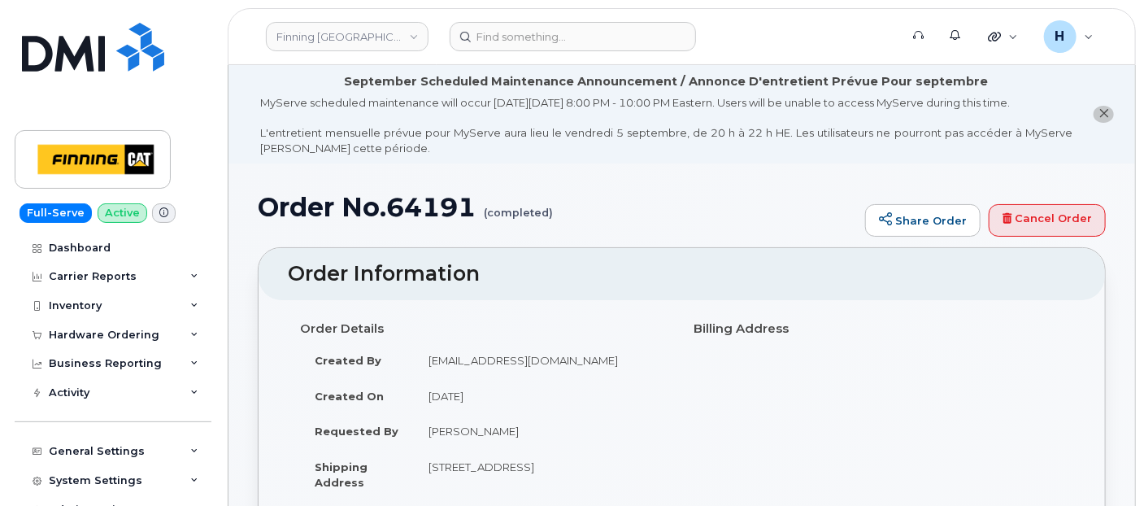
drag, startPoint x: 146, startPoint y: 338, endPoint x: 144, endPoint y: 351, distance: 14.0
click at [146, 337] on div "Hardware Ordering" at bounding box center [104, 335] width 111 height 13
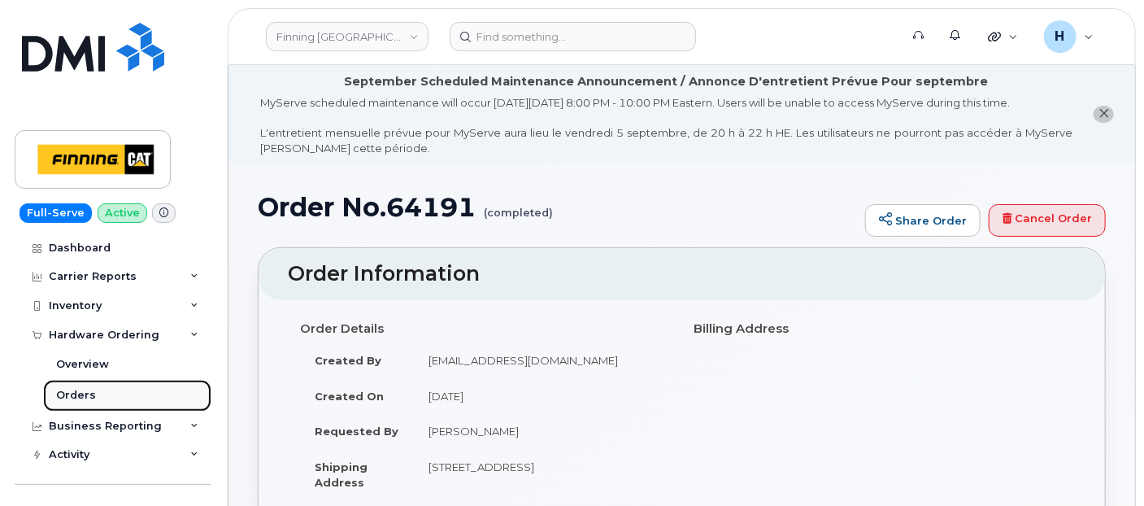
click at [118, 386] on link "Orders" at bounding box center [127, 395] width 168 height 31
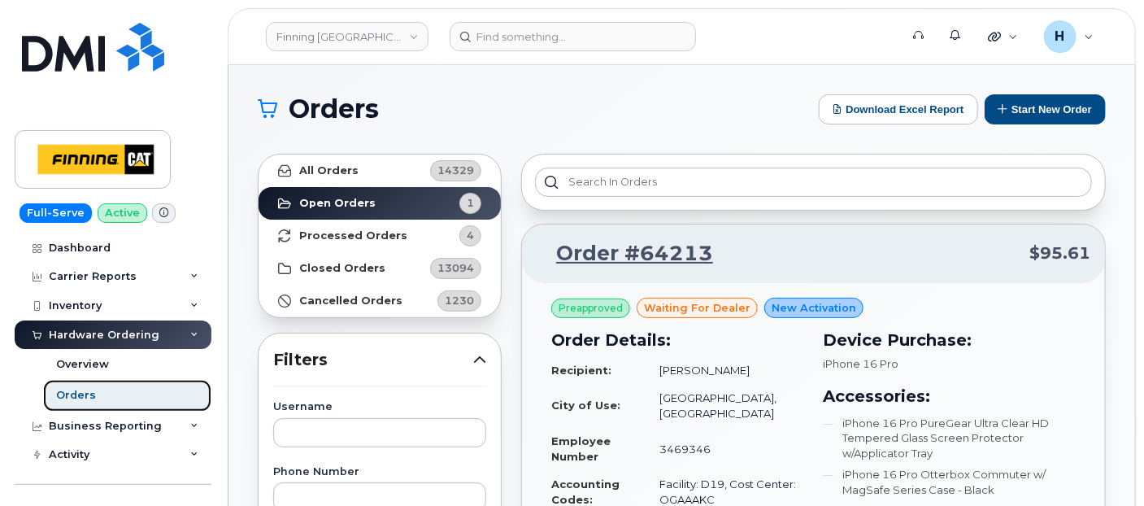
click at [118, 386] on link "Orders" at bounding box center [127, 395] width 168 height 31
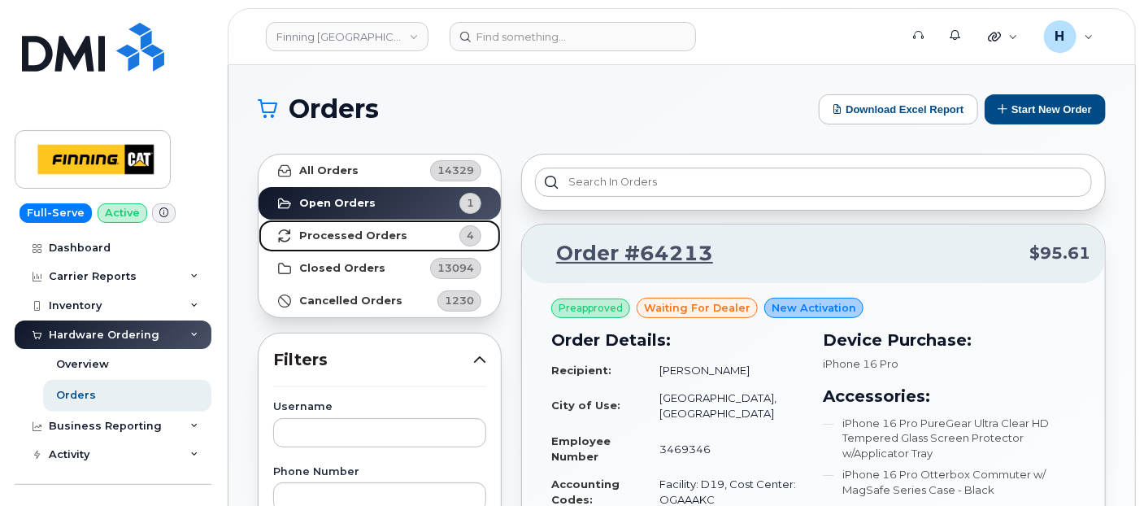
click at [346, 229] on strong "Processed Orders" at bounding box center [353, 235] width 108 height 13
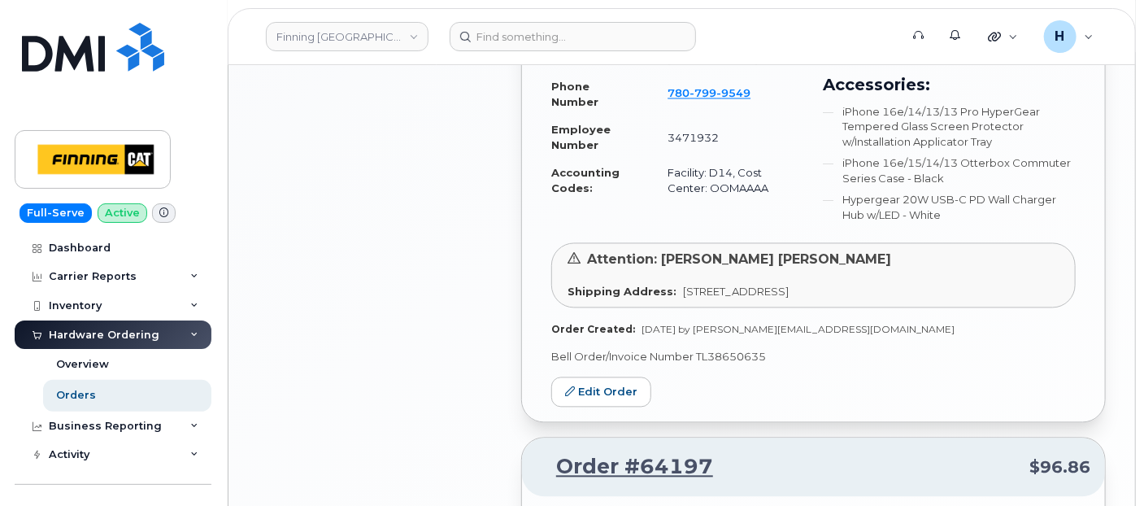
scroll to position [1536, 0]
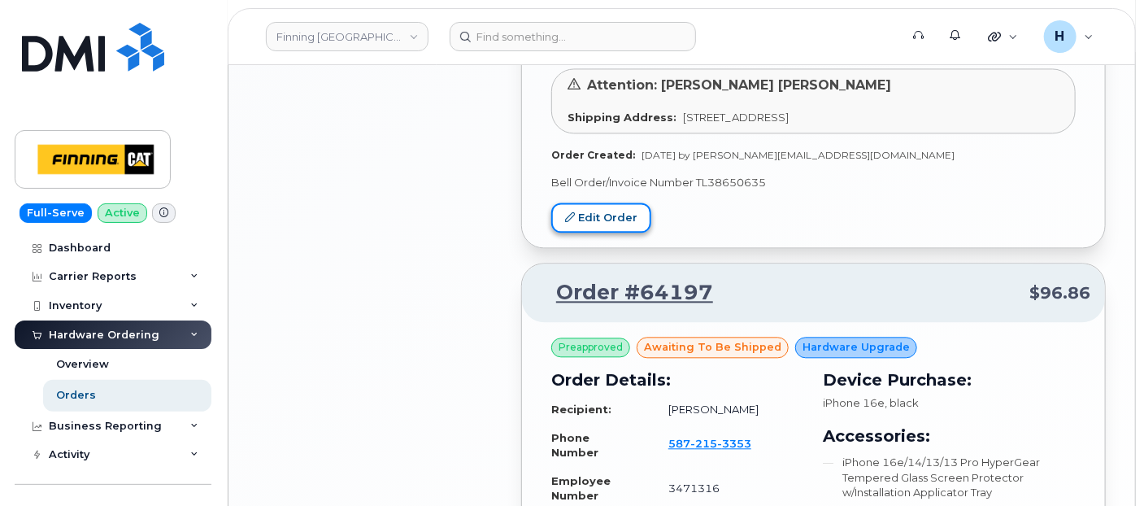
click at [611, 219] on link "Edit Order" at bounding box center [601, 218] width 100 height 30
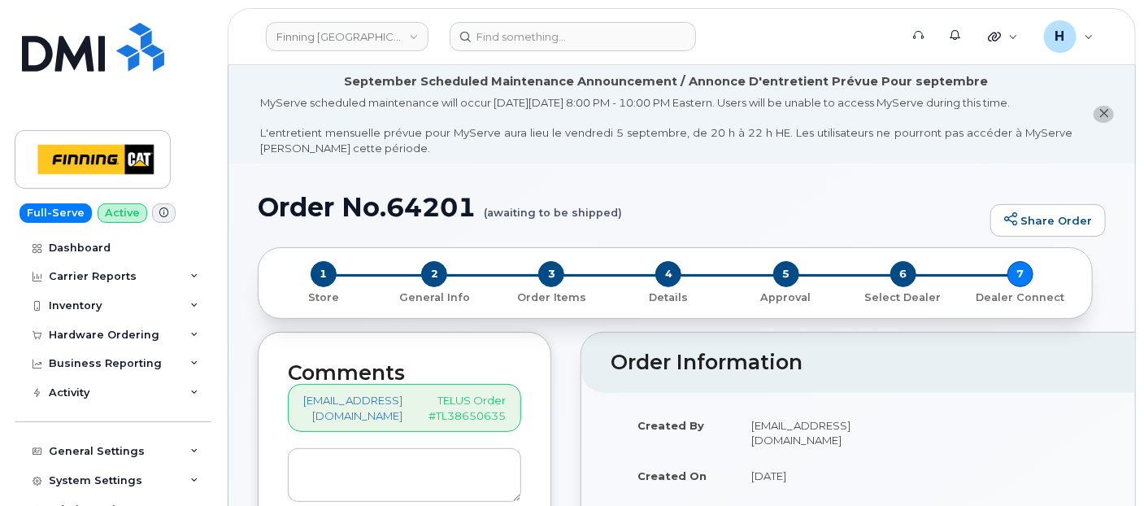
click at [343, 381] on h2 "Comments" at bounding box center [404, 373] width 233 height 23
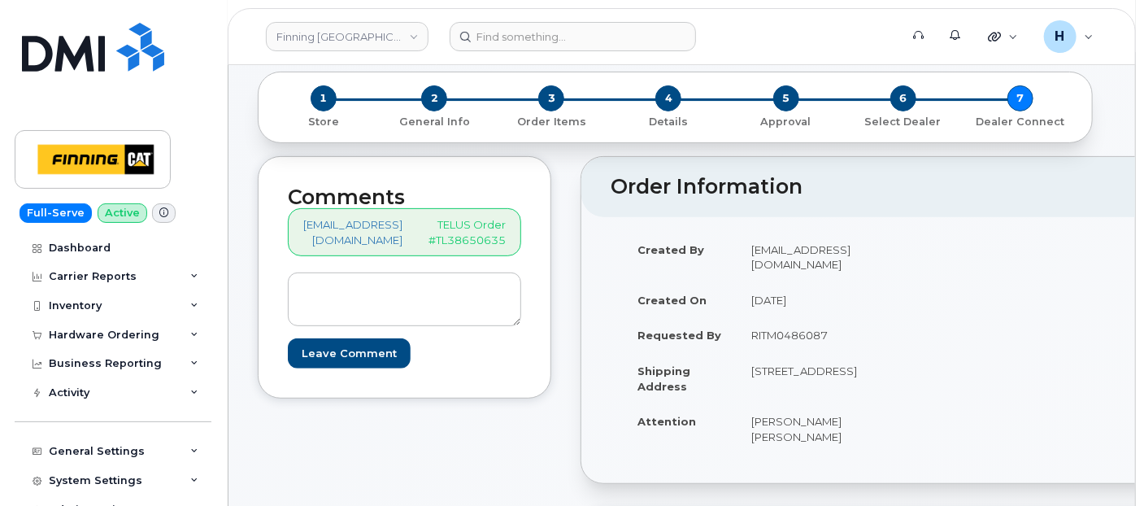
scroll to position [181, 0]
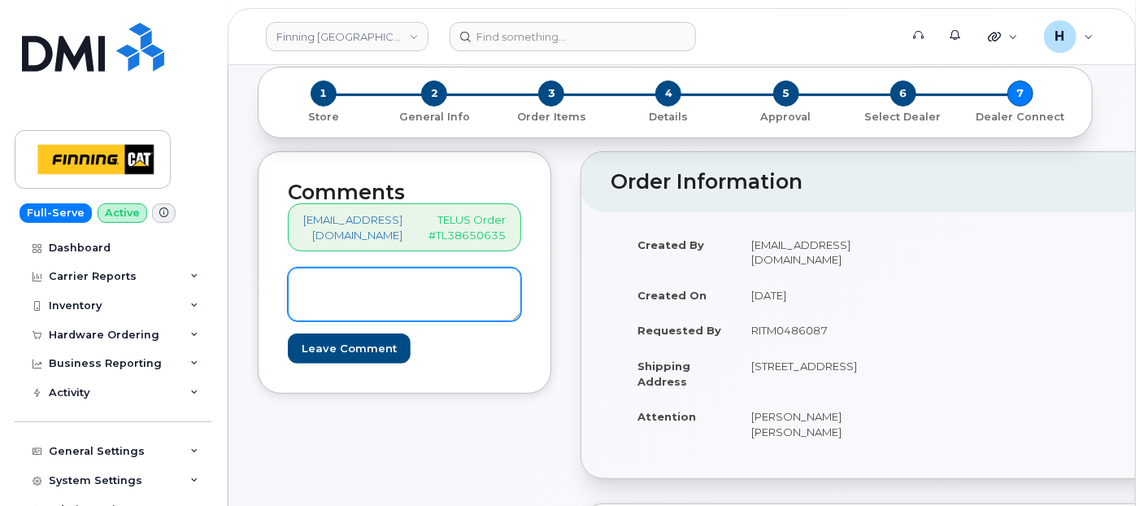
click at [360, 304] on textarea at bounding box center [404, 295] width 233 height 54
paste textarea "S/N: CNF655W44W [iPhone 16e (#2060)] IMEI: [TECHNICAL_ID]"
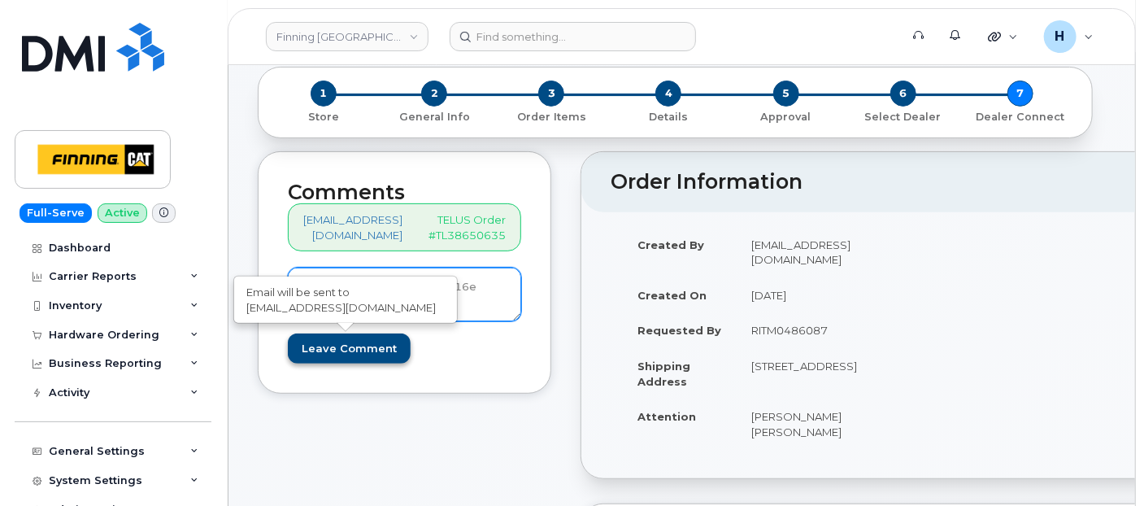
scroll to position [2, 0]
type textarea "S/N: CNF655W44W [iPhone 16e (#2060)] IMEI: [TECHNICAL_ID]"
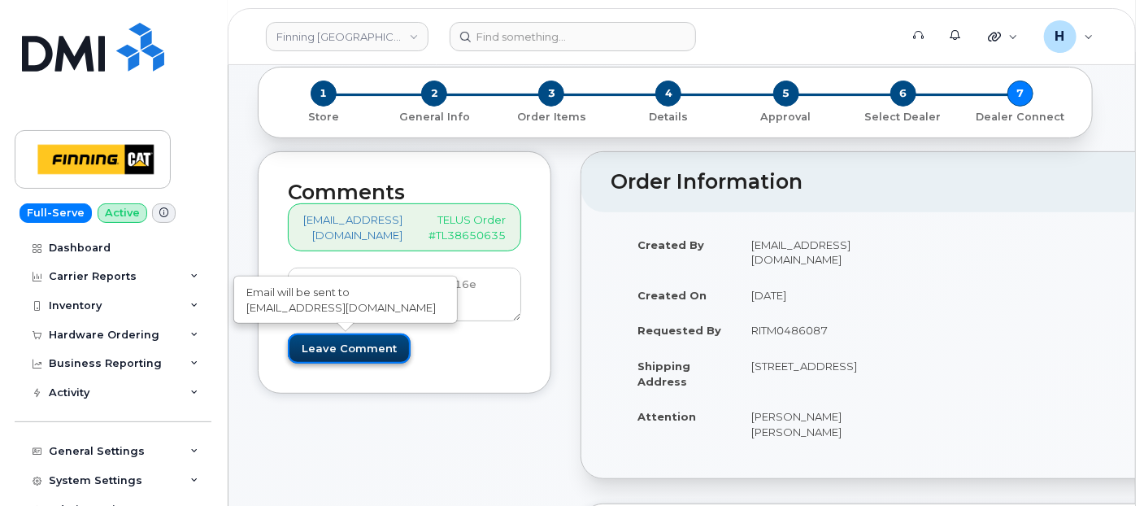
click at [344, 346] on input "Leave Comment" at bounding box center [349, 348] width 123 height 30
type input "Create Event"
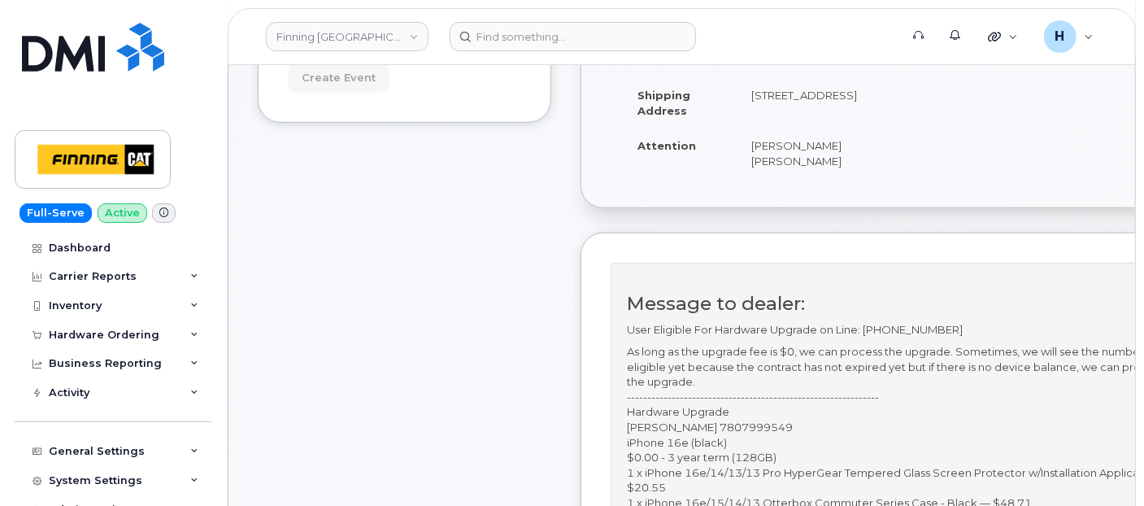
scroll to position [604, 0]
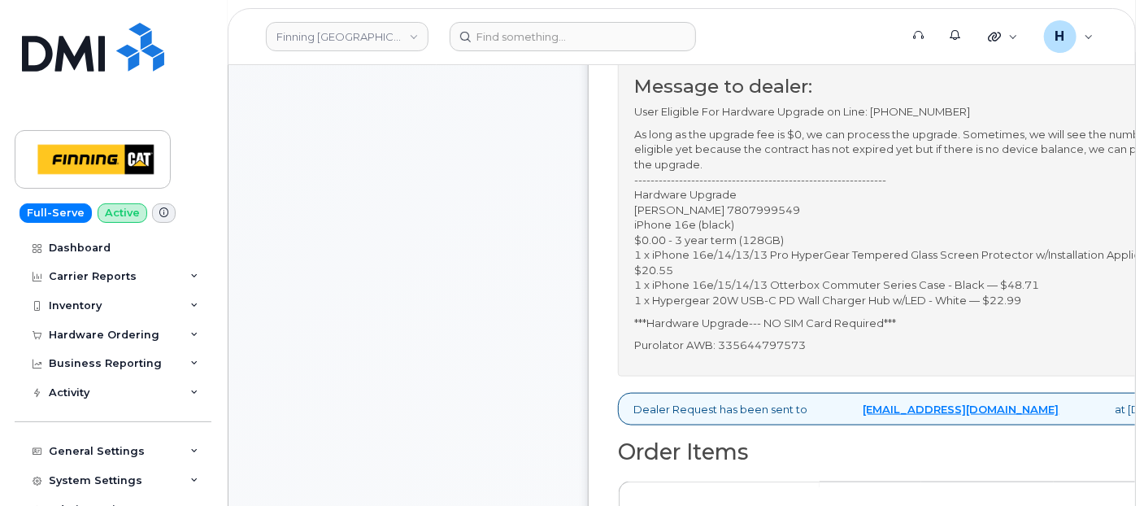
scroll to position [904, 0]
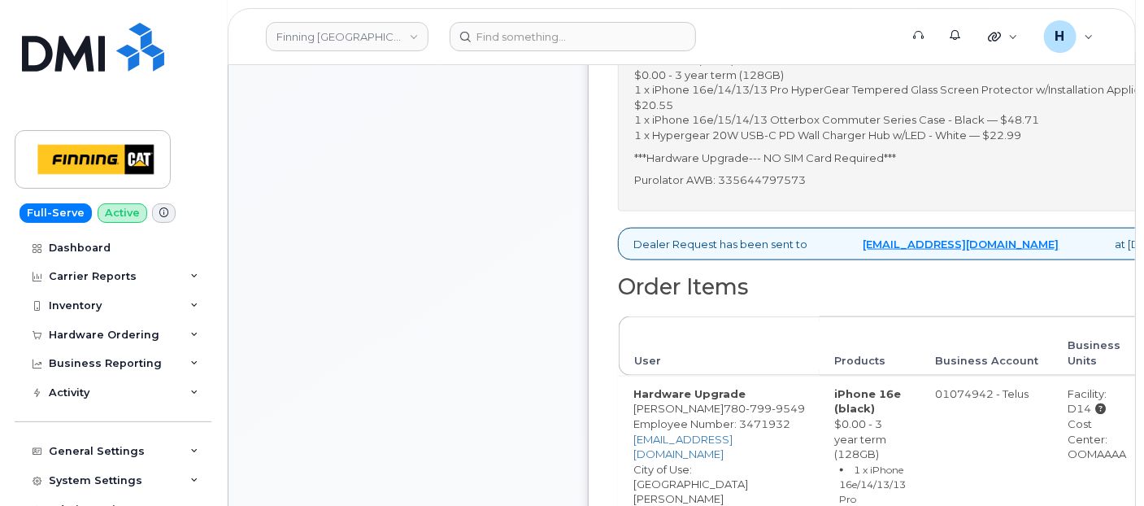
click at [798, 172] on p "Purolator AWB: 335644797573" at bounding box center [921, 179] width 575 height 15
copy p "335644797573"
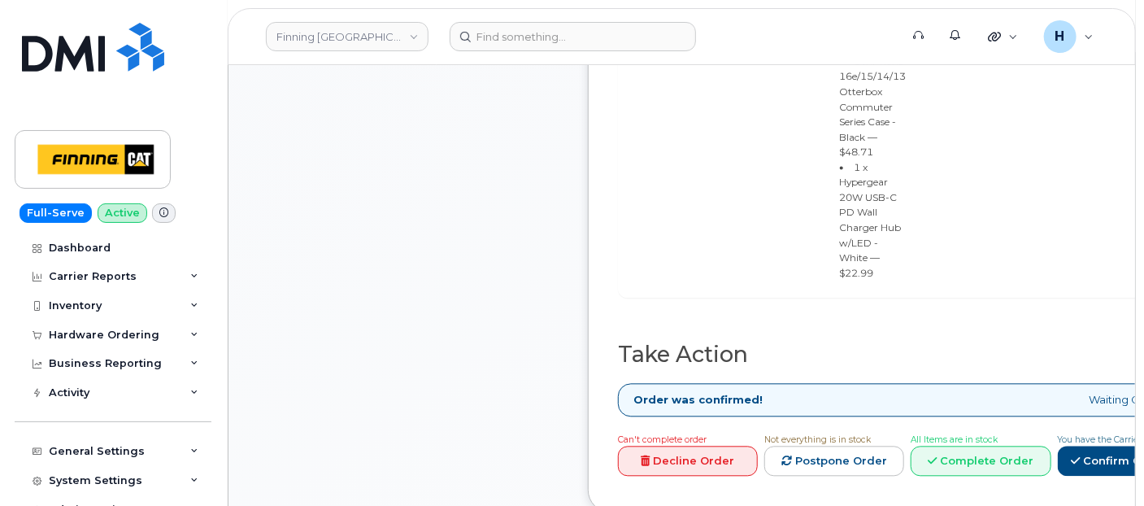
scroll to position [1536, 0]
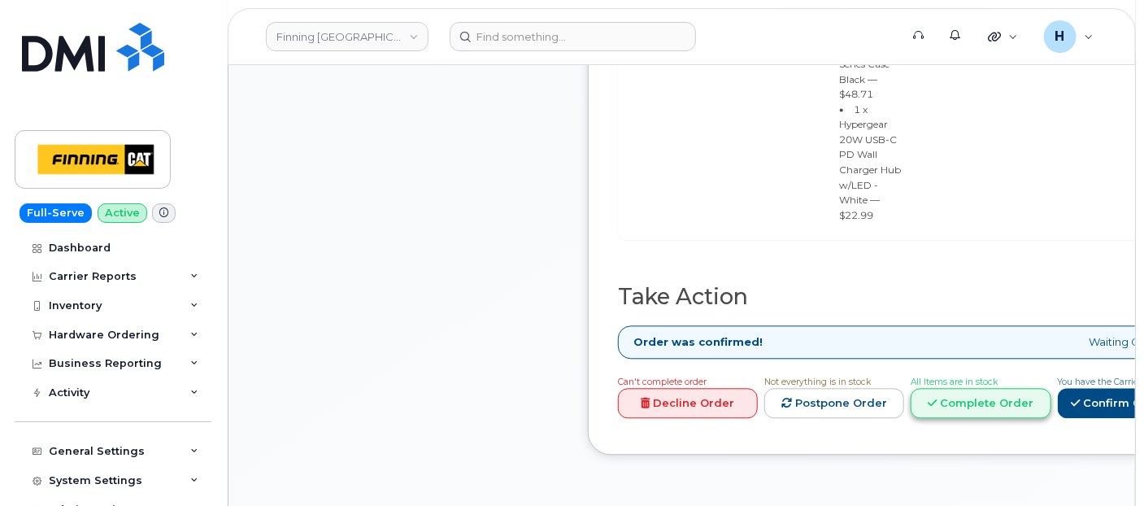
click at [983, 388] on link "Complete Order" at bounding box center [981, 403] width 140 height 30
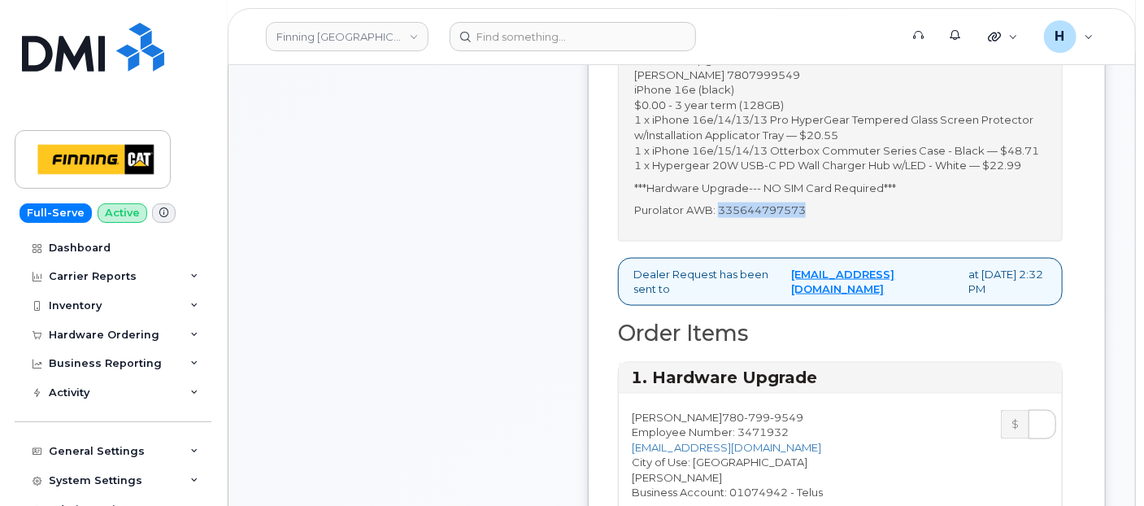
copy p "335644797573"
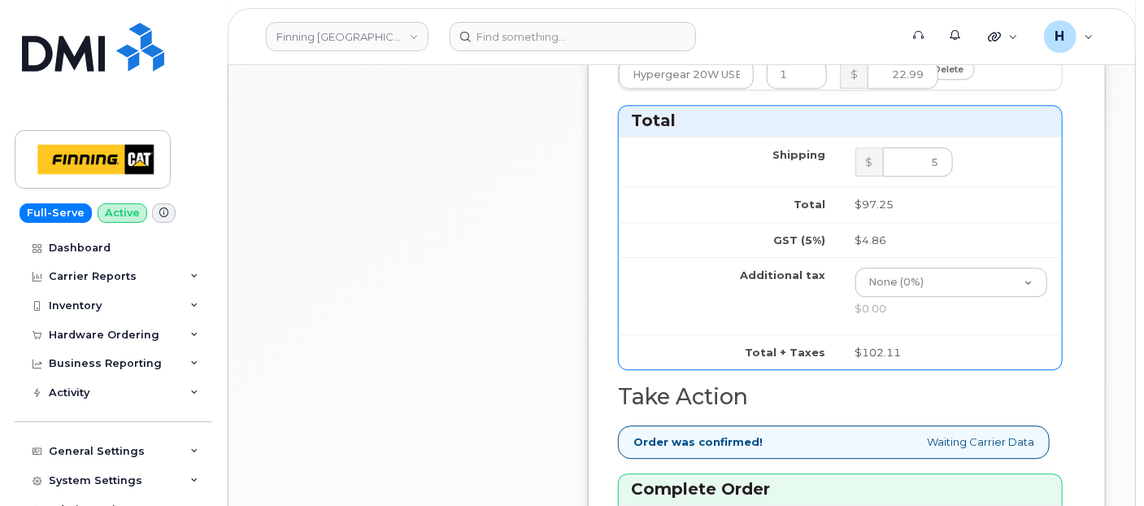
scroll to position [2168, 0]
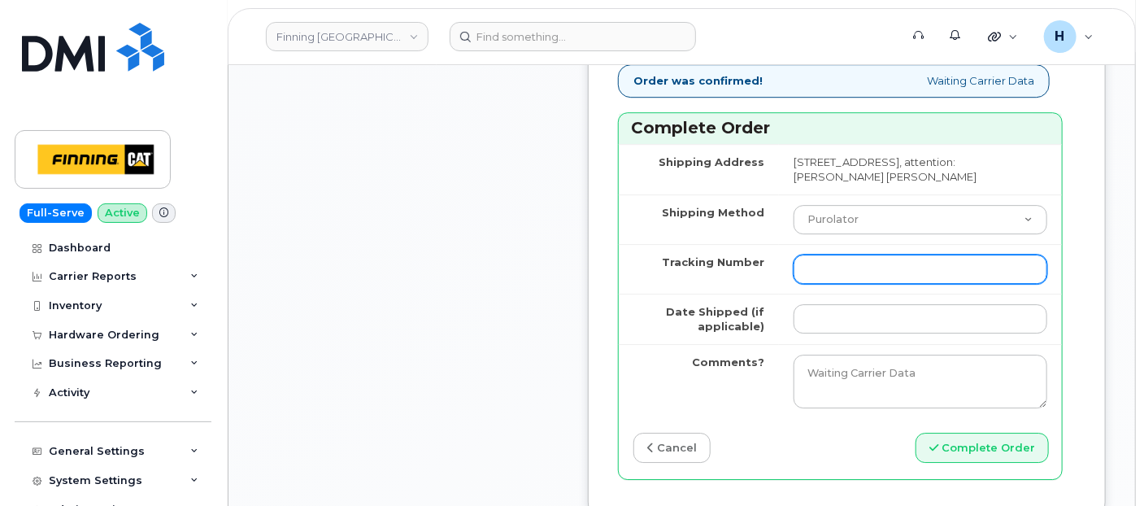
click at [826, 284] on input "Tracking Number" at bounding box center [921, 269] width 254 height 29
paste input "335644797573"
type input "335644797573"
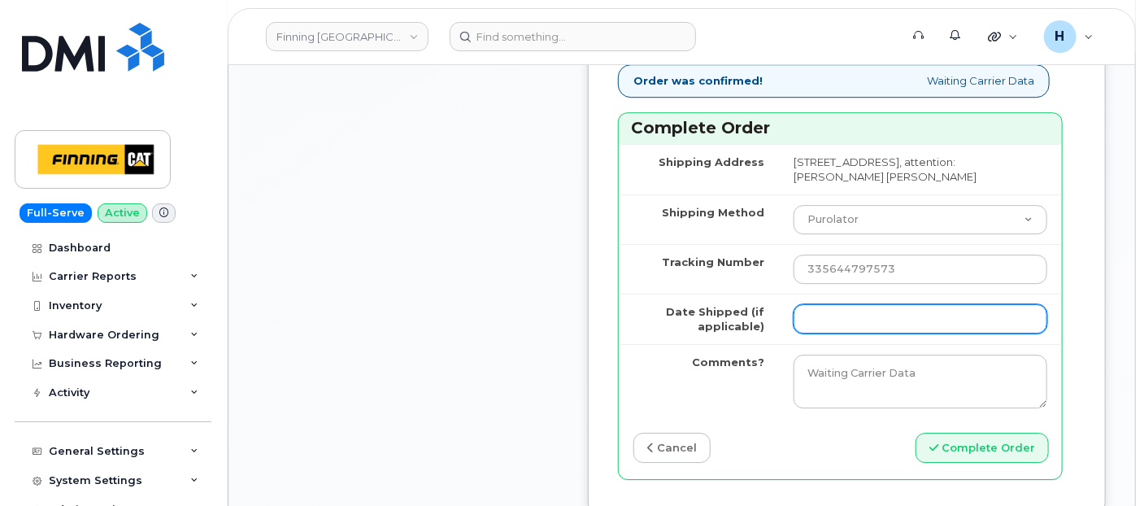
click at [826, 333] on input "Date Shipped (if applicable)" at bounding box center [921, 318] width 254 height 29
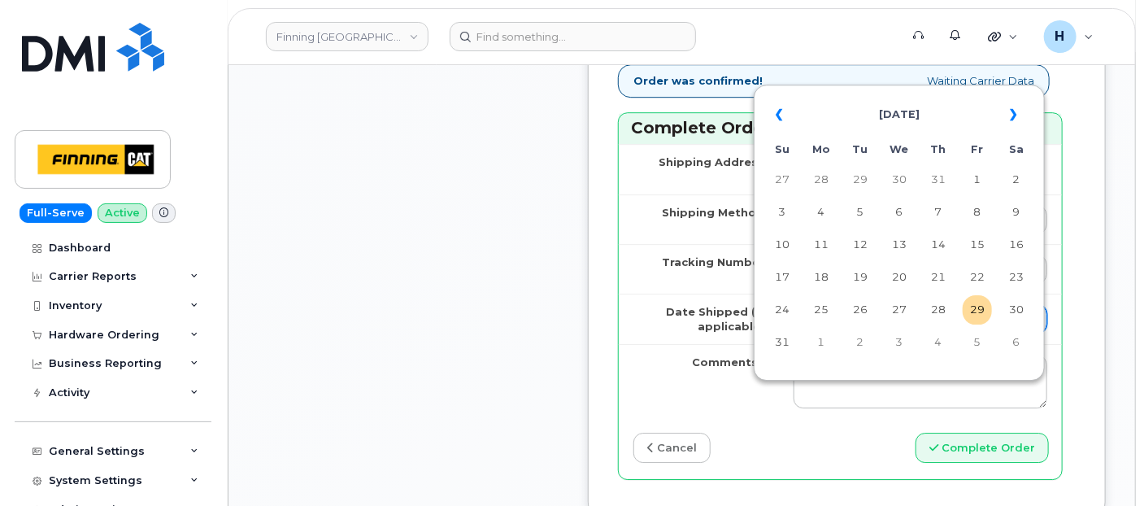
type input "[DATE]"
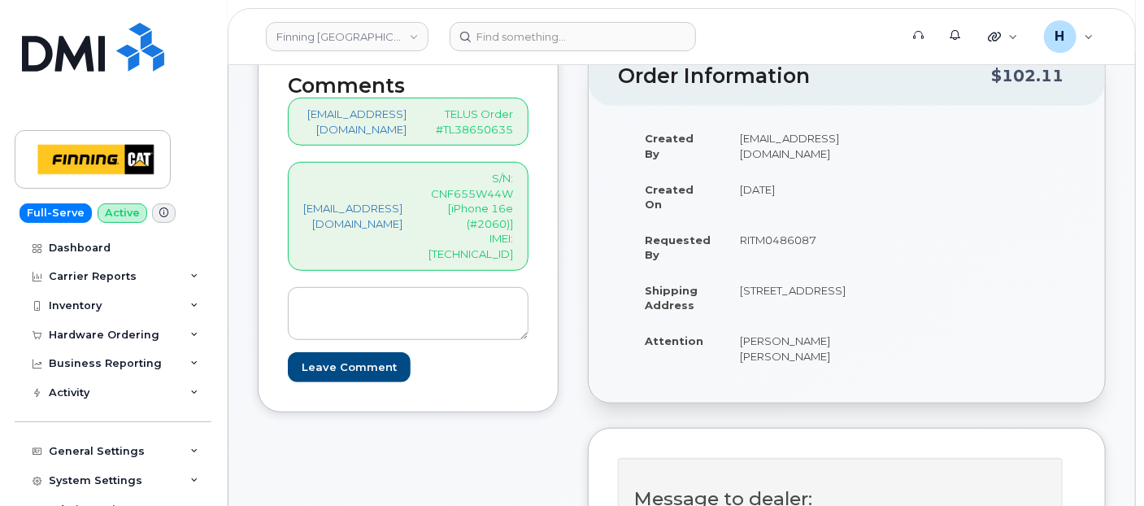
scroll to position [271, 0]
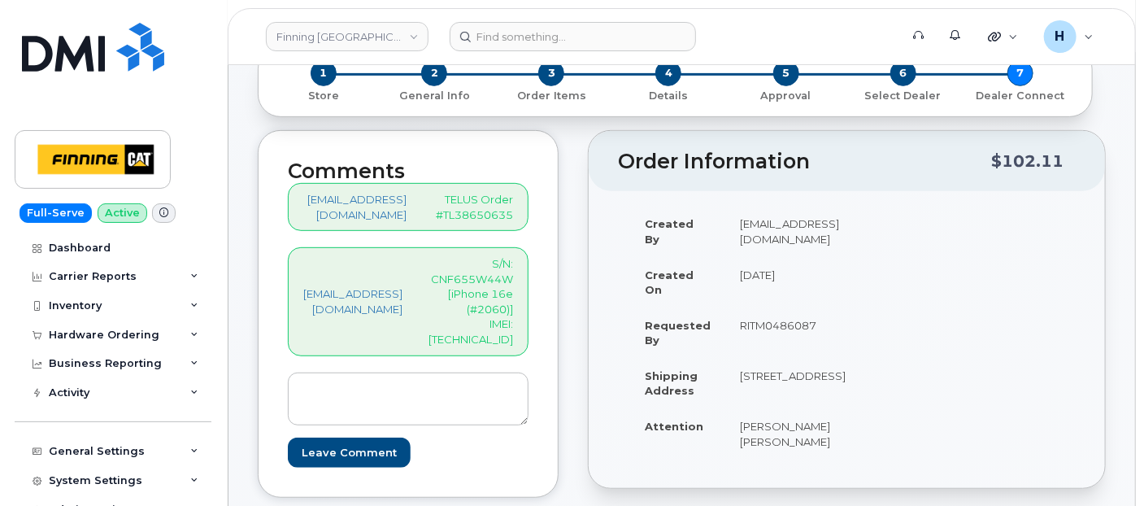
click at [513, 318] on p "S/N: CNF655W44W [iPhone 16e (#2060)] IMEI: 353389561665720" at bounding box center [471, 301] width 85 height 90
copy p "353389561665720"
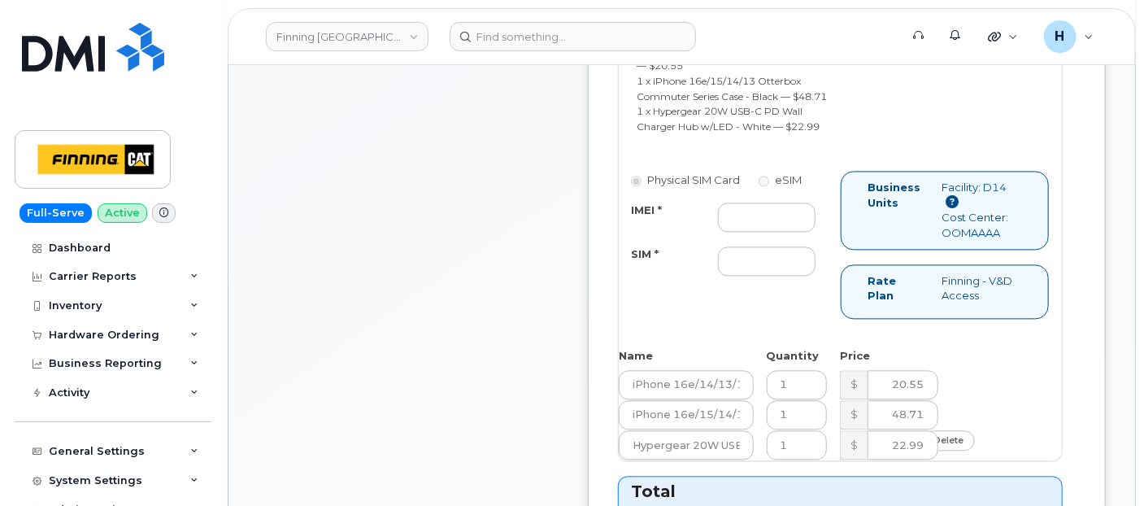
scroll to position [1445, 0]
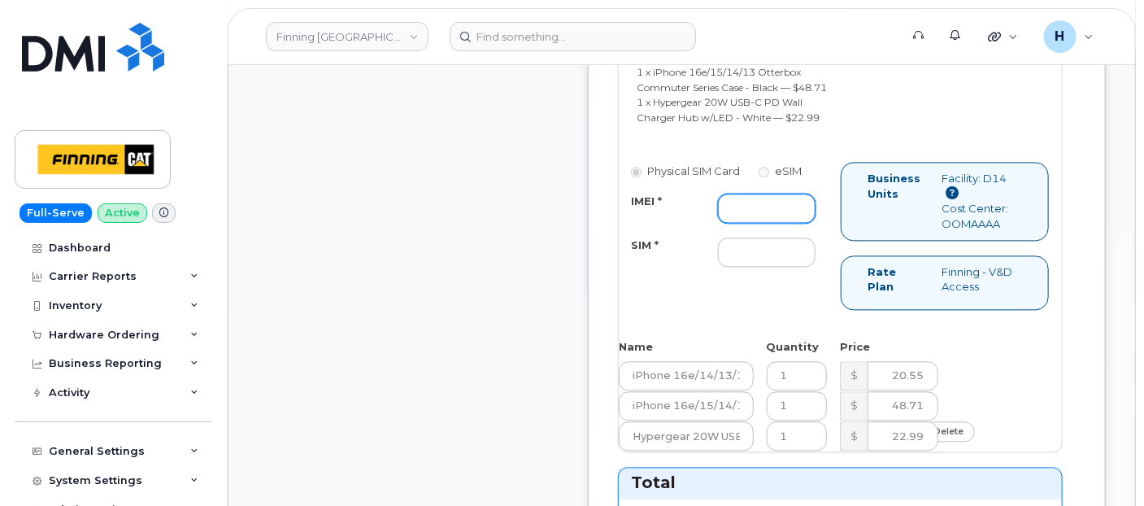
click at [765, 223] on input "IMEI *" at bounding box center [767, 208] width 98 height 29
paste input "353389561665720"
type input "353389561665720"
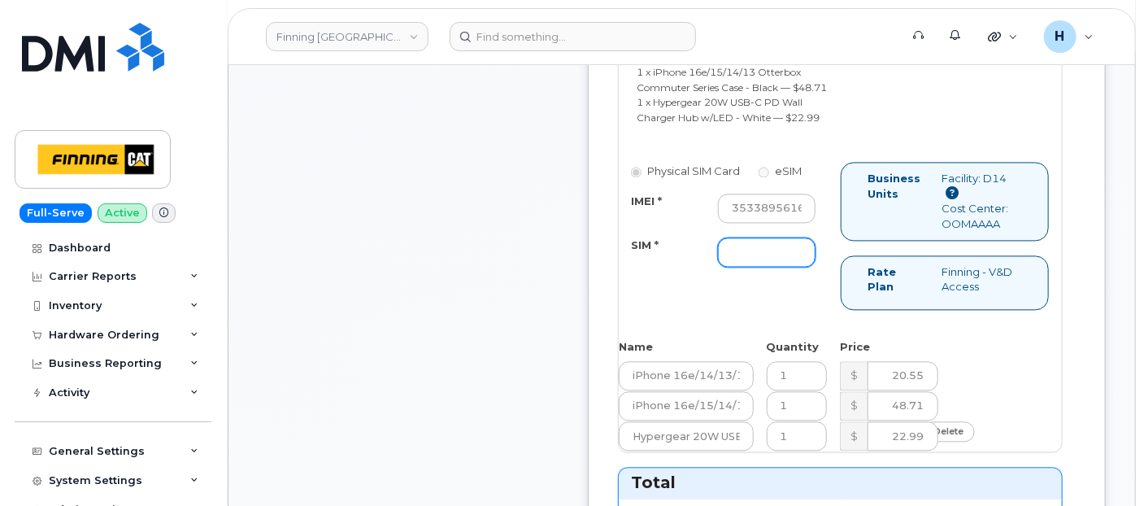
click at [751, 267] on input "SIM *" at bounding box center [767, 252] width 98 height 29
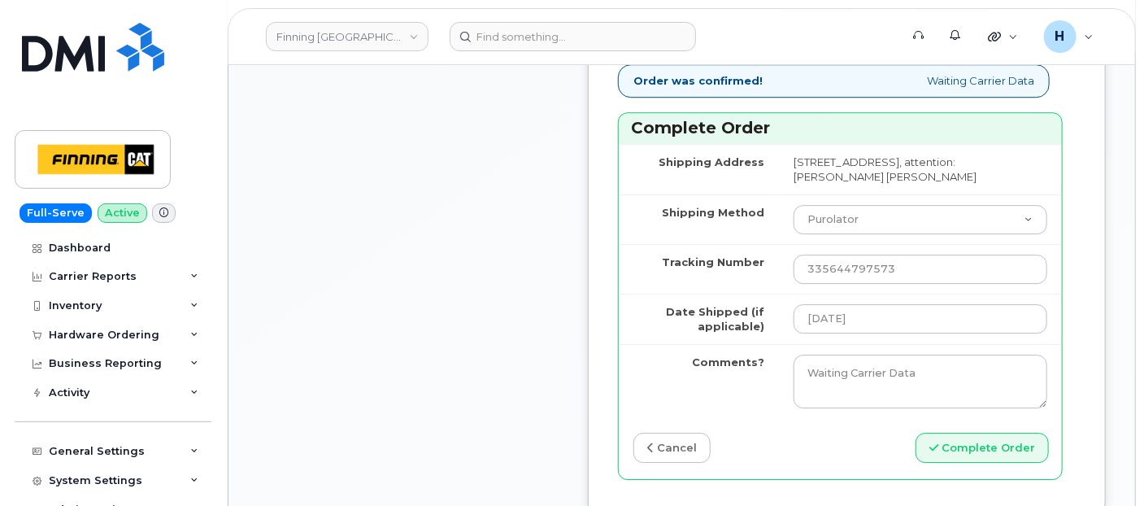
scroll to position [2530, 0]
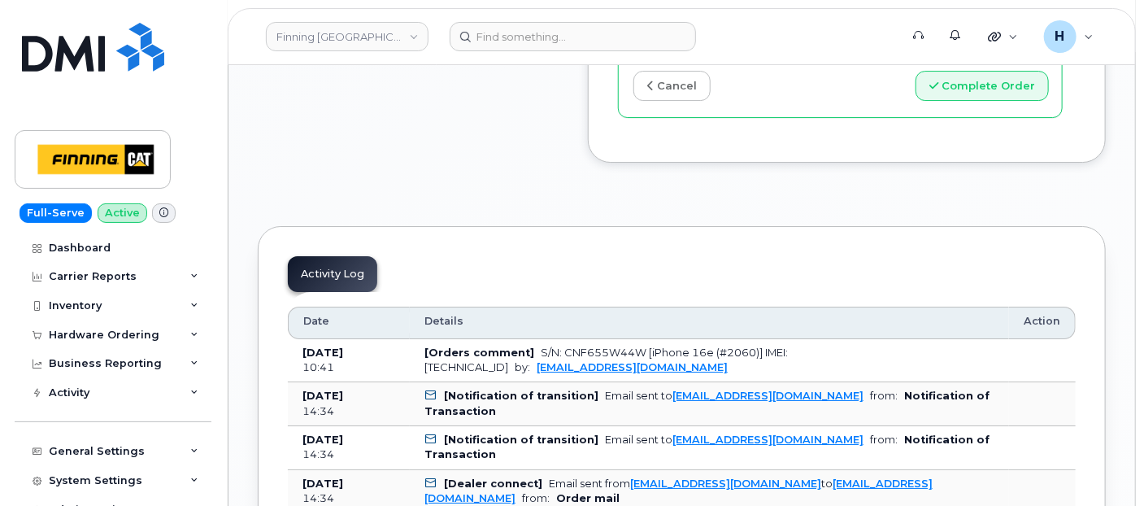
type input "x"
click at [980, 101] on button "Complete Order" at bounding box center [982, 86] width 133 height 30
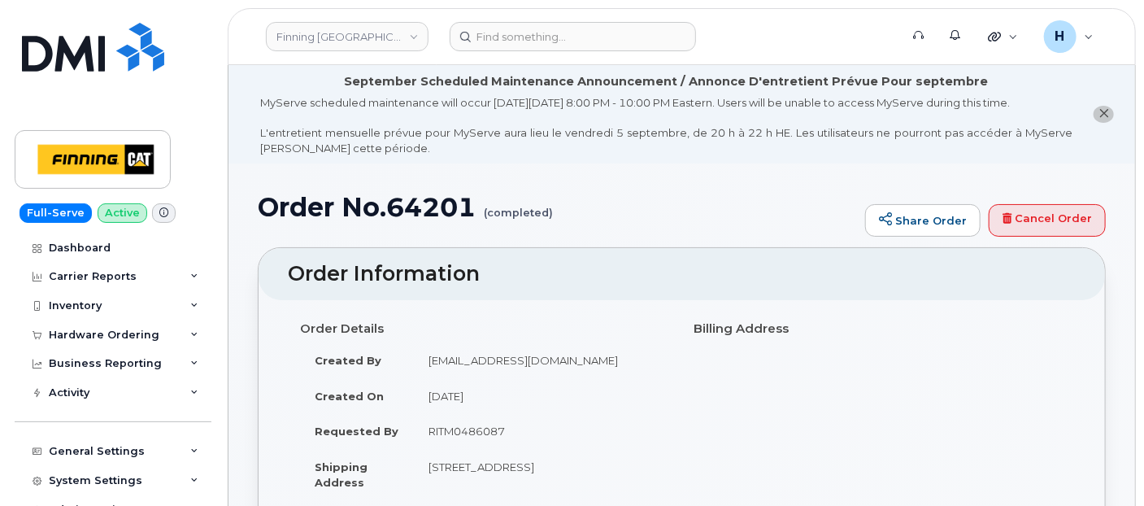
drag, startPoint x: 98, startPoint y: 342, endPoint x: 96, endPoint y: 367, distance: 24.5
click at [98, 342] on div "Hardware Ordering" at bounding box center [113, 334] width 197 height 29
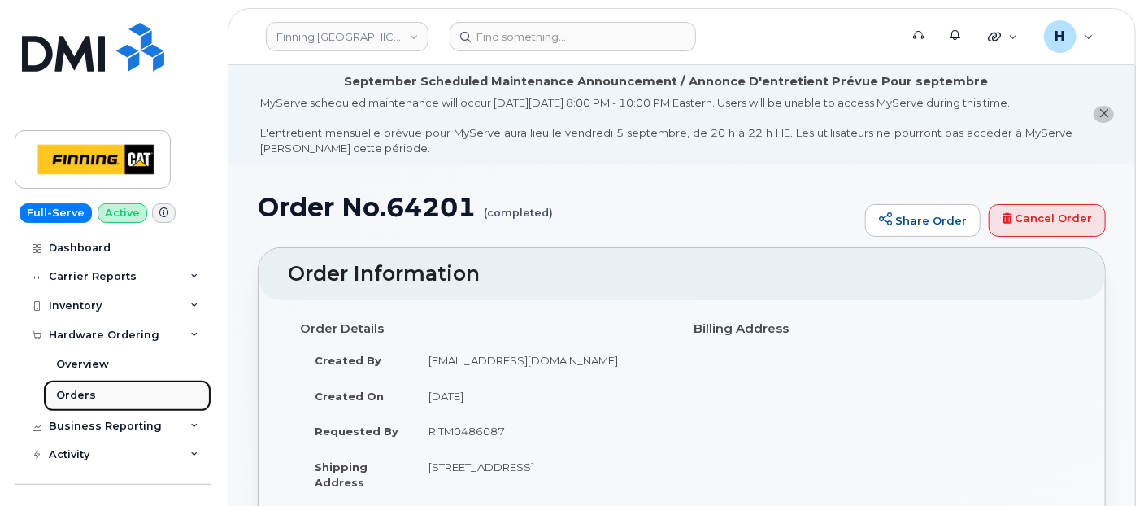
click at [100, 390] on link "Orders" at bounding box center [127, 395] width 168 height 31
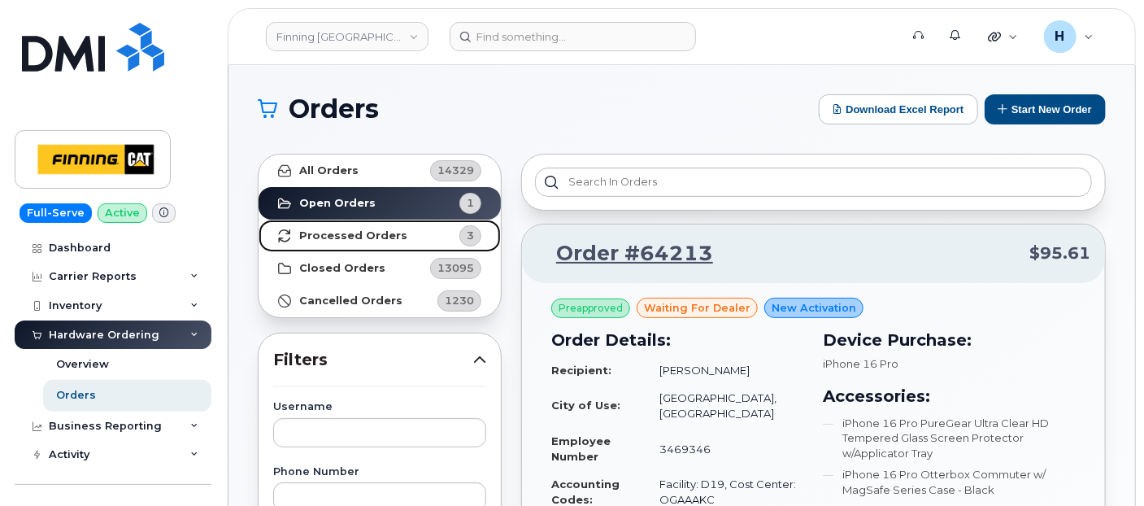
click at [427, 240] on link "Processed Orders 3" at bounding box center [380, 236] width 242 height 33
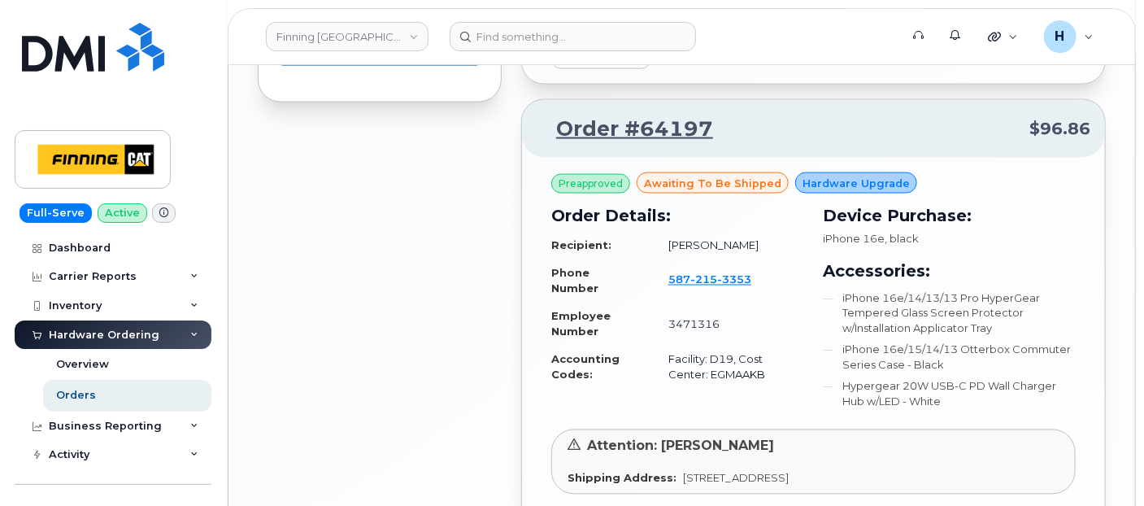
scroll to position [1368, 0]
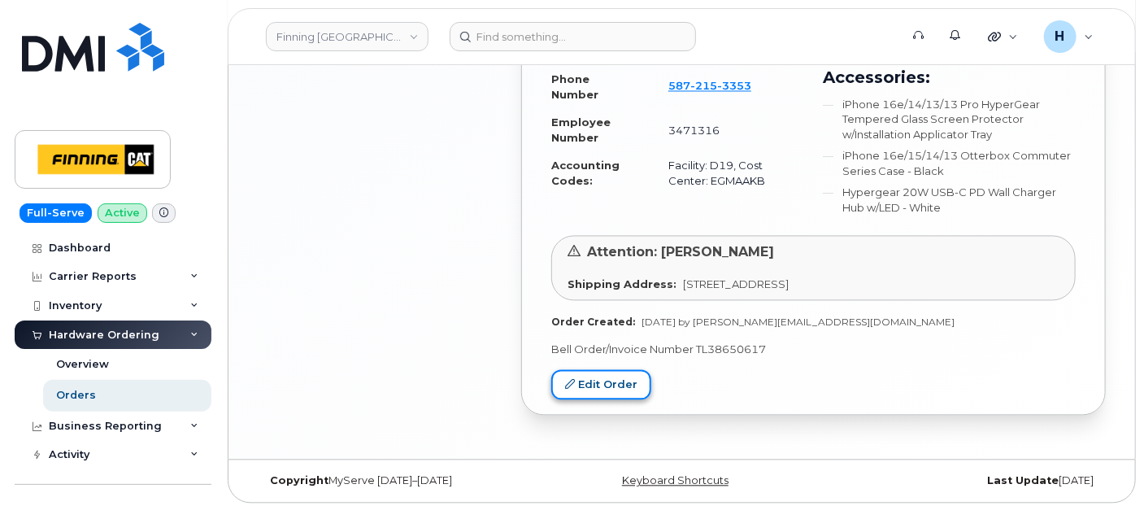
click at [630, 375] on link "Edit Order" at bounding box center [601, 385] width 100 height 30
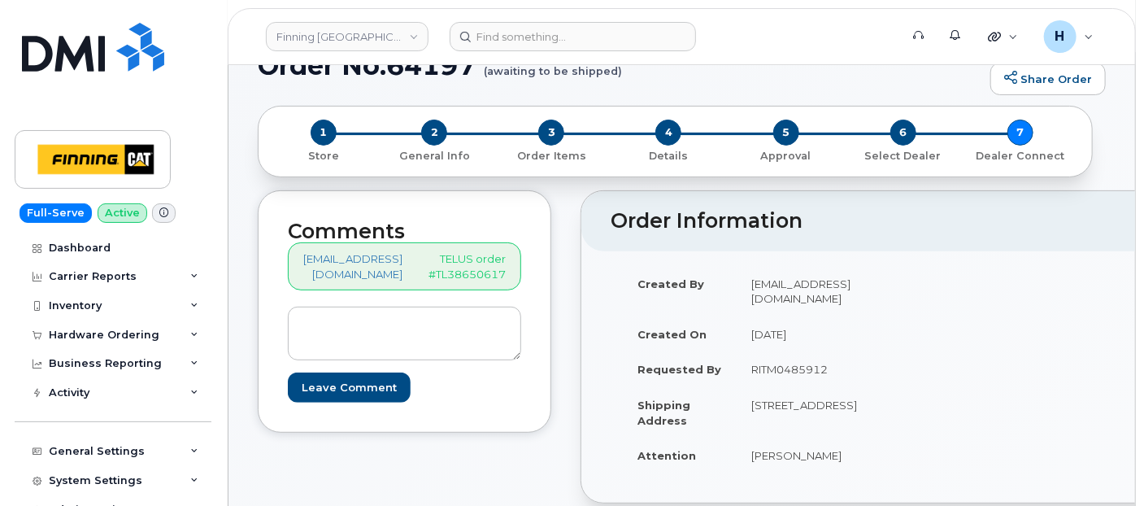
scroll to position [271, 0]
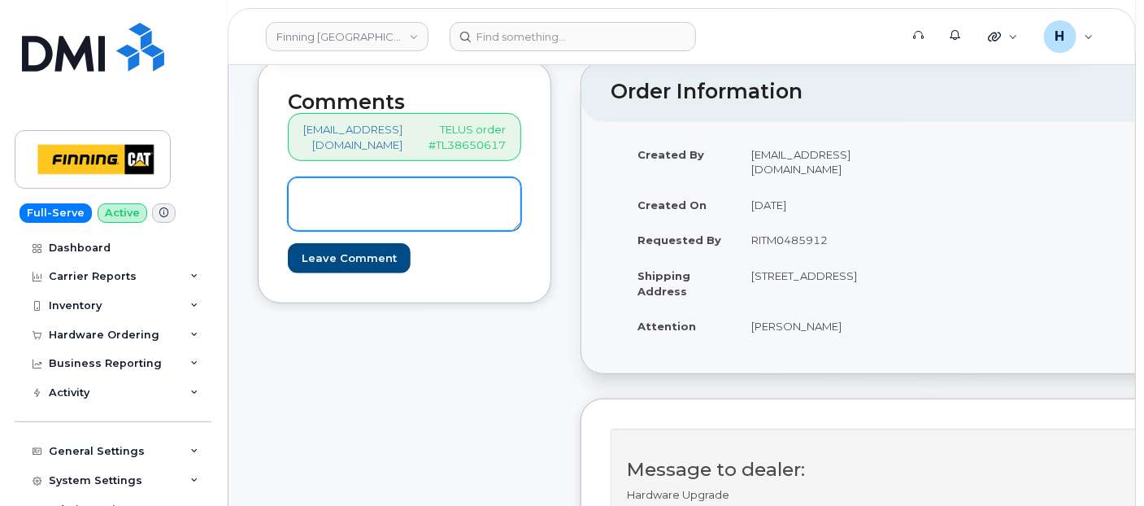
click at [318, 194] on textarea at bounding box center [404, 204] width 233 height 54
click at [346, 193] on textarea "S/N: IMEI:" at bounding box center [404, 204] width 233 height 54
paste textarea "GWR79PP44W"
click at [347, 218] on textarea "S/N: GWR79PP44W [iPhone 16e (#2061)] IMEI:" at bounding box center [404, 204] width 233 height 54
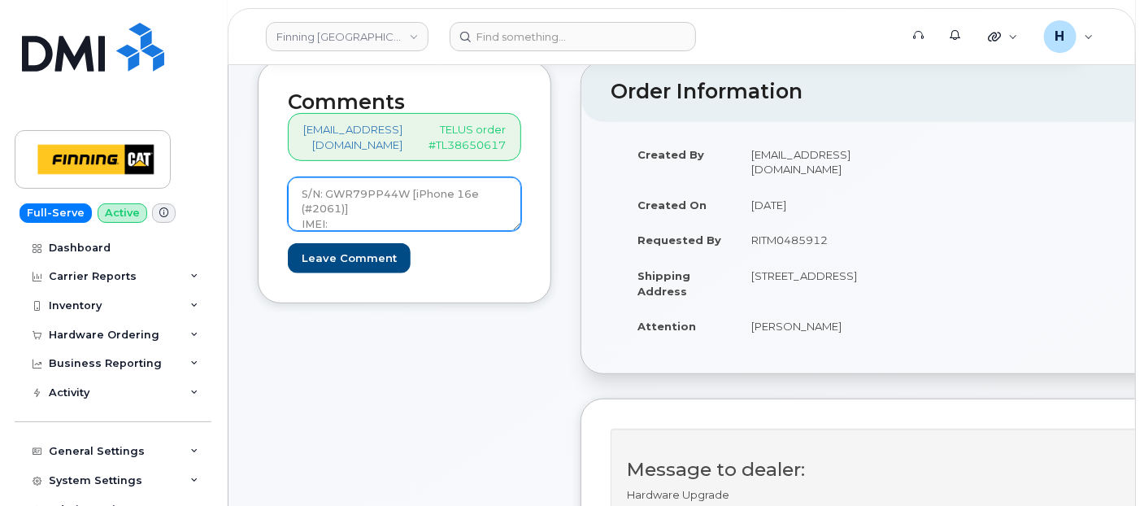
paste textarea "353389561226986"
drag, startPoint x: 451, startPoint y: 223, endPoint x: 247, endPoint y: 180, distance: 208.7
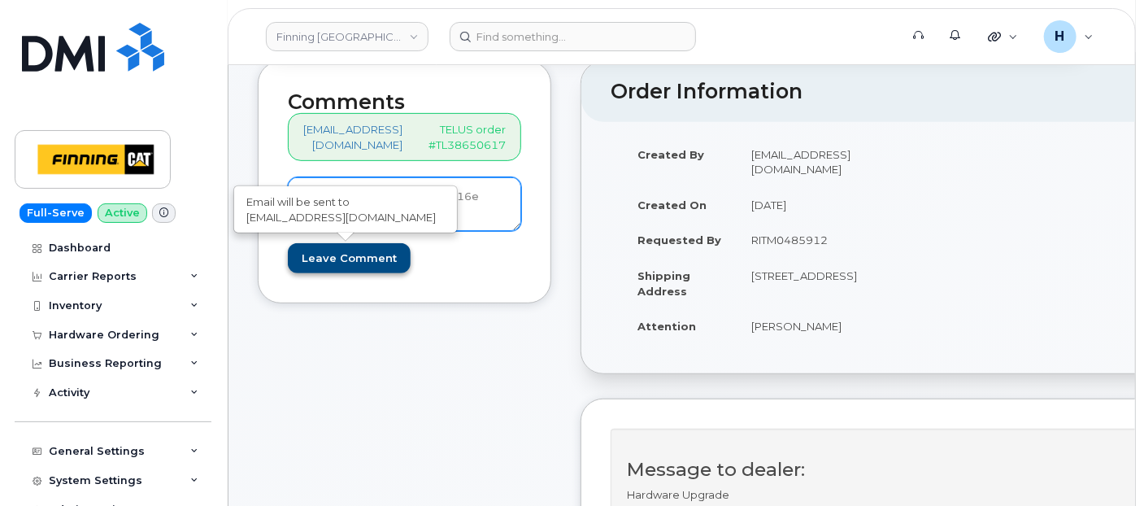
type textarea "S/N: GWR79PP44W [iPhone 16e (#2061)] IMEI: [TECHNICAL_ID]"
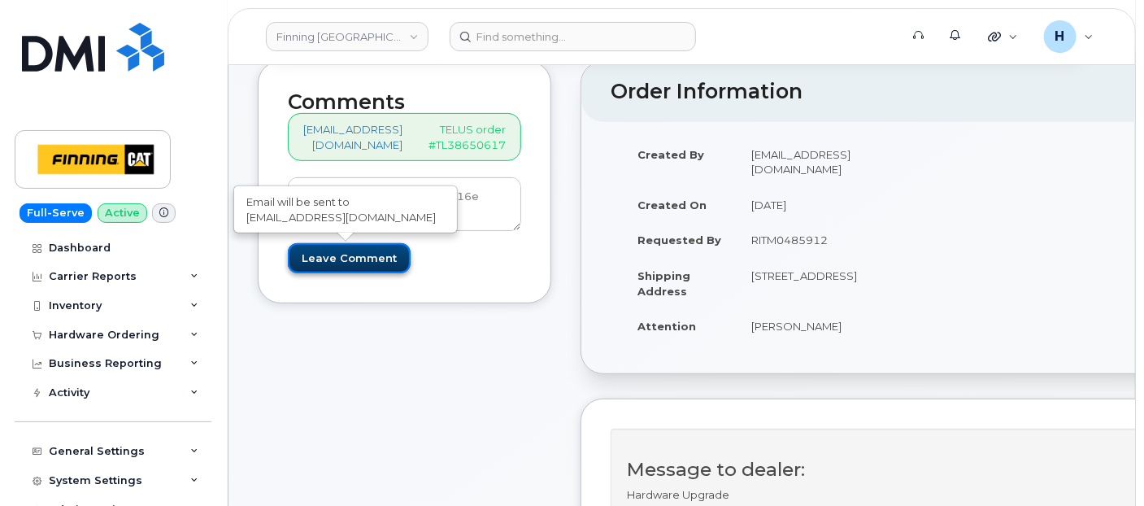
click at [350, 253] on input "Leave Comment" at bounding box center [349, 258] width 123 height 30
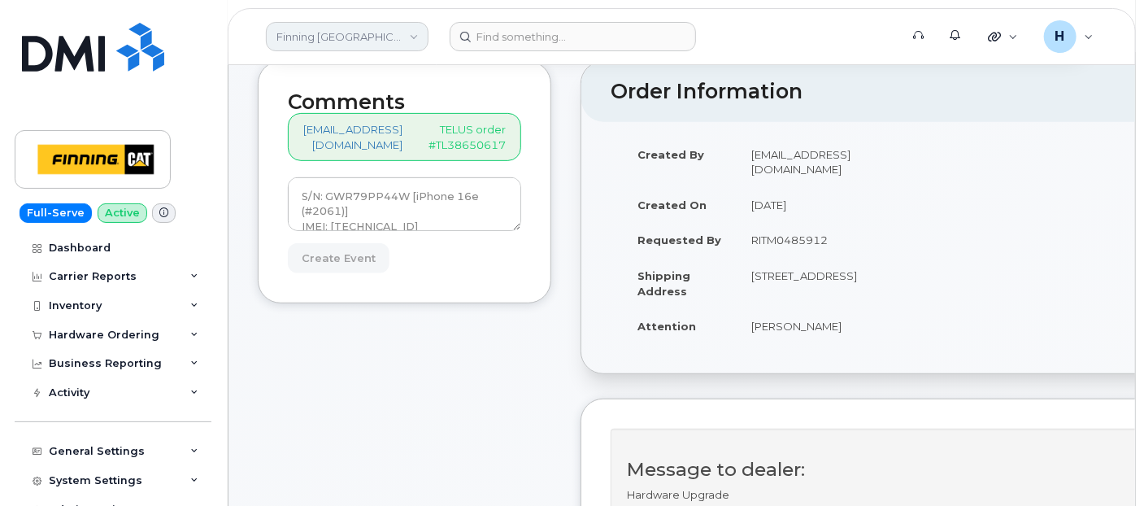
type input "Create Event"
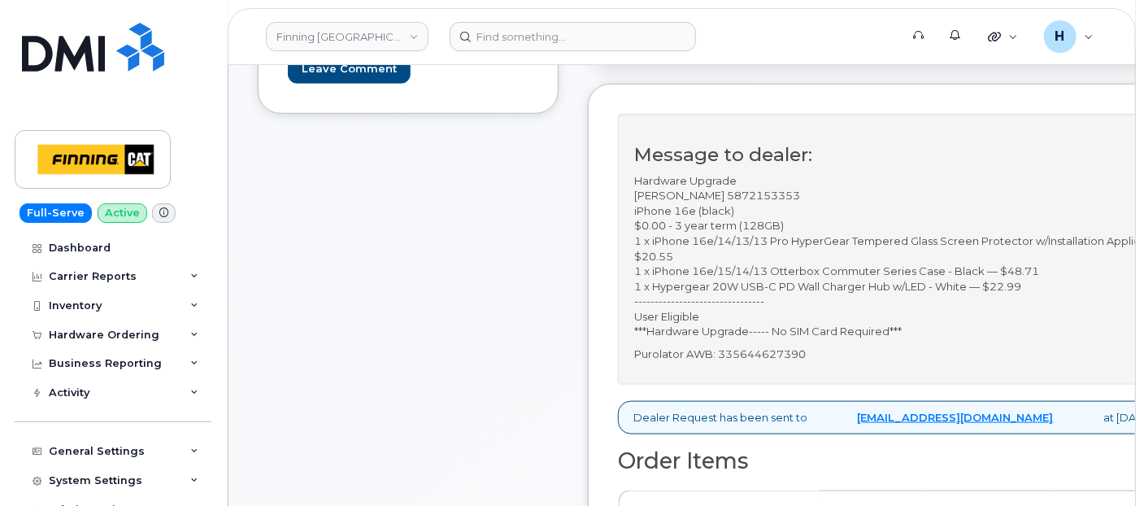
scroll to position [722, 0]
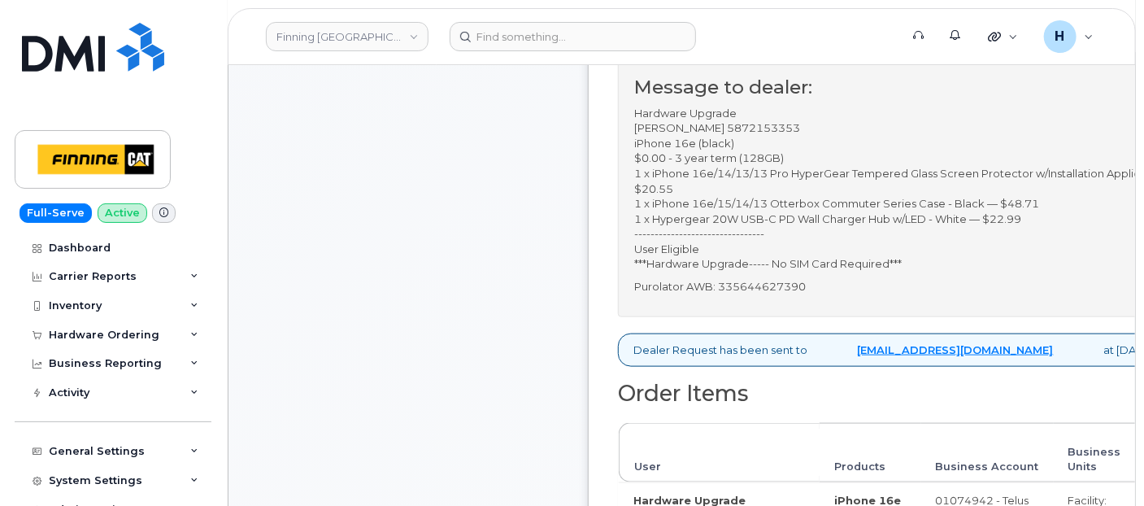
click at [810, 285] on p "Purolator AWB: 335644627390" at bounding box center [919, 286] width 571 height 15
copy p "335644627390"
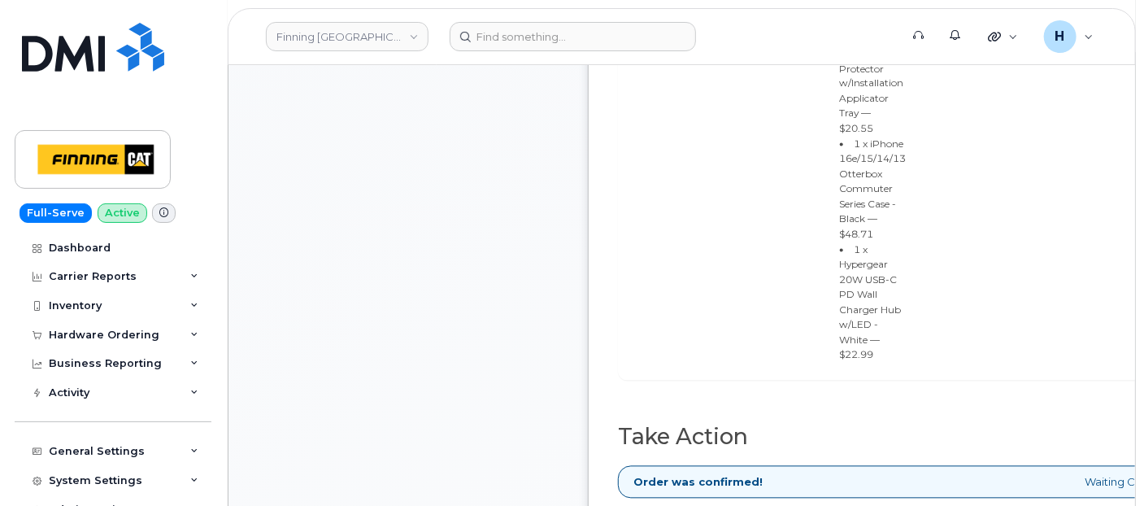
scroll to position [1445, 0]
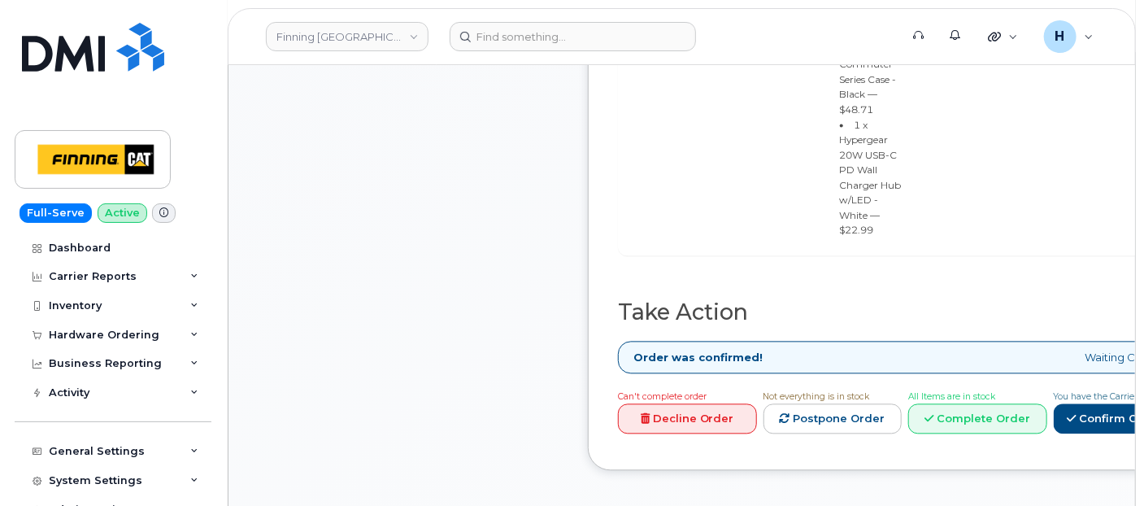
copy p "335644627390"
click at [1050, 341] on div "Order was confirmed! Waiting Carrier Data" at bounding box center [913, 357] width 591 height 33
click at [1048, 403] on link "Complete Order" at bounding box center [978, 418] width 139 height 30
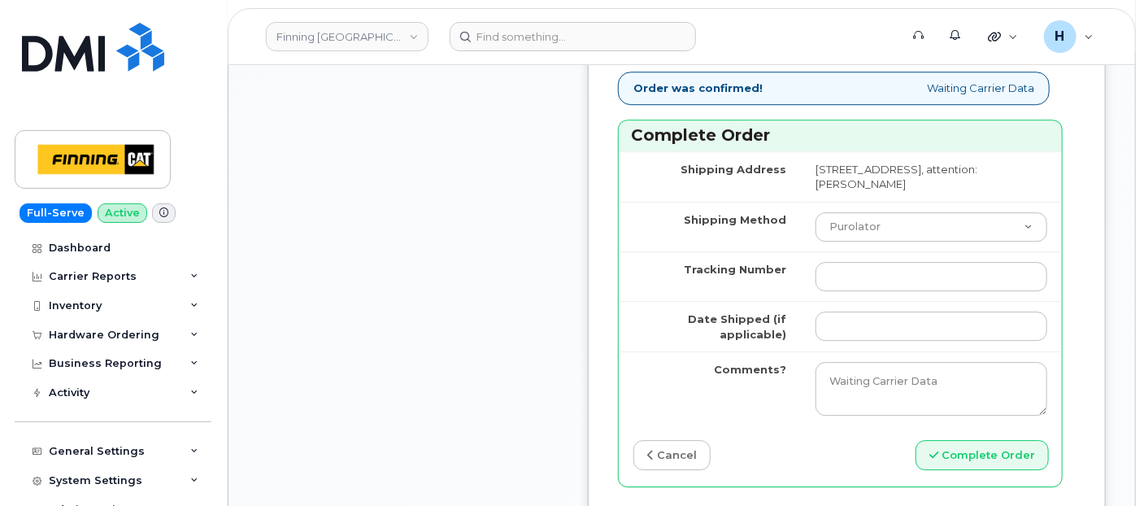
scroll to position [2078, 0]
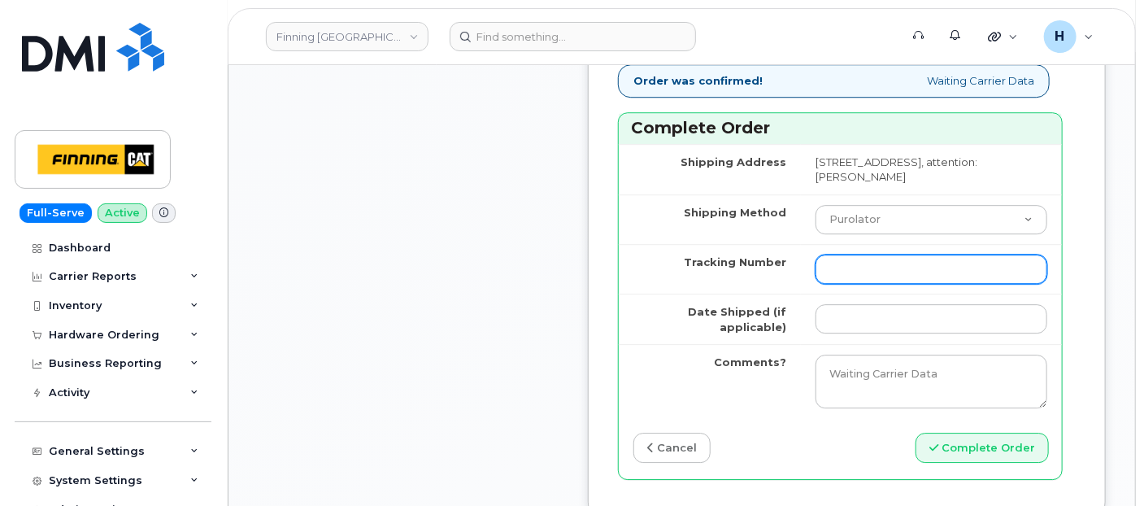
click at [836, 284] on input "Tracking Number" at bounding box center [932, 269] width 232 height 29
paste input "335644627390"
type input "335644627390"
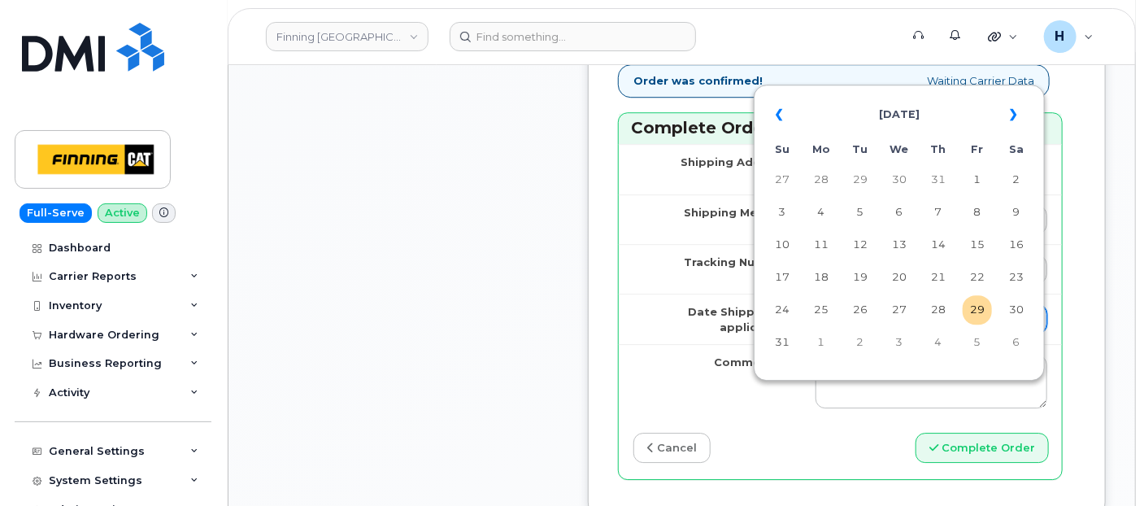
drag, startPoint x: 836, startPoint y: 392, endPoint x: 843, endPoint y: 381, distance: 13.5
click at [837, 333] on input "Date Shipped (if applicable)" at bounding box center [932, 318] width 232 height 29
type input "[DATE]"
type input "353389561665720"
type input "x"
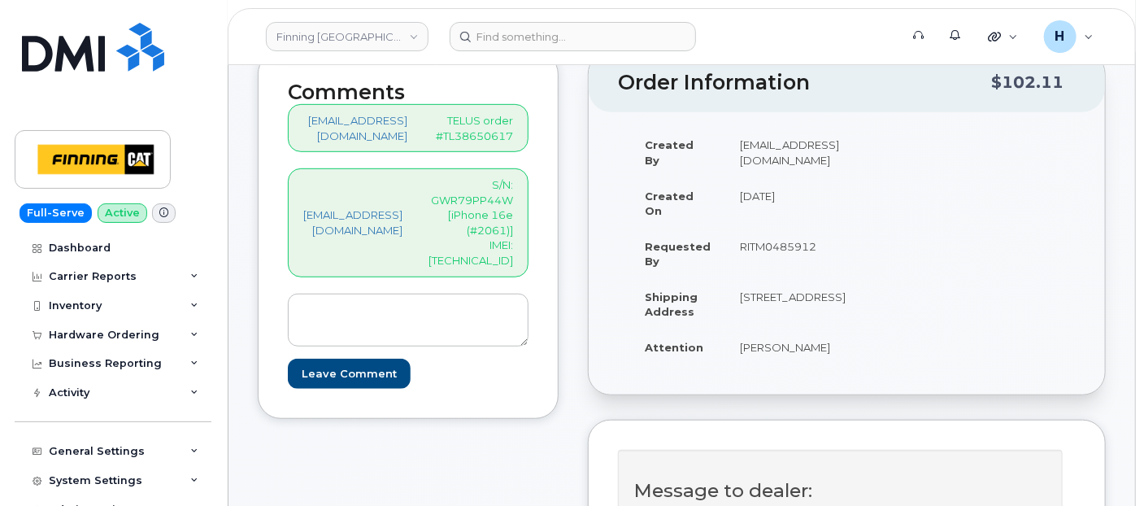
scroll to position [271, 0]
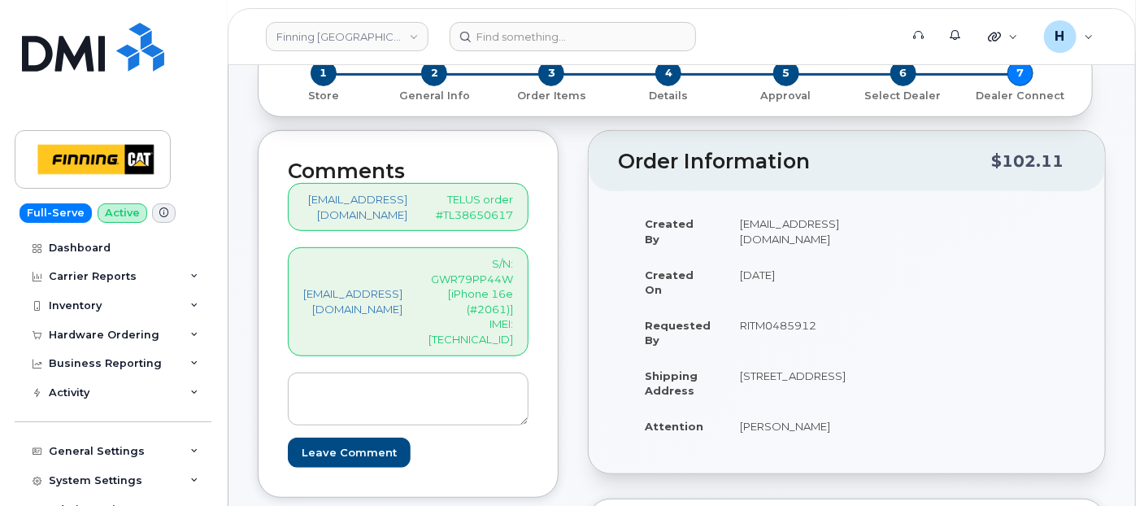
click at [508, 320] on p "S/N: GWR79PP44W [iPhone 16e (#2061)] IMEI: 353389561226986" at bounding box center [471, 301] width 85 height 90
copy p "353389561226986"
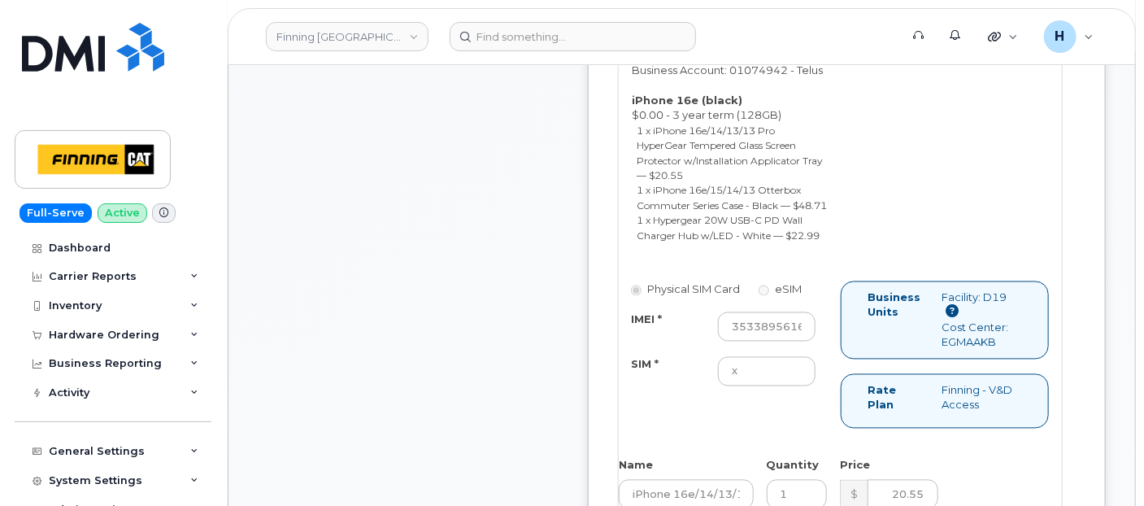
scroll to position [1445, 0]
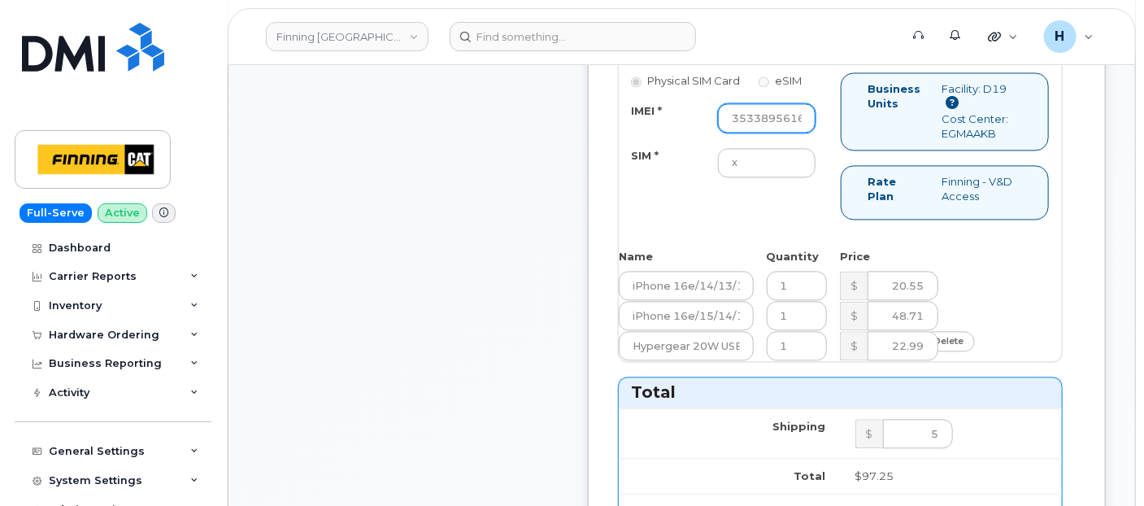
click at [772, 133] on input "353389561665720" at bounding box center [767, 117] width 98 height 29
paste input "353389561226986"
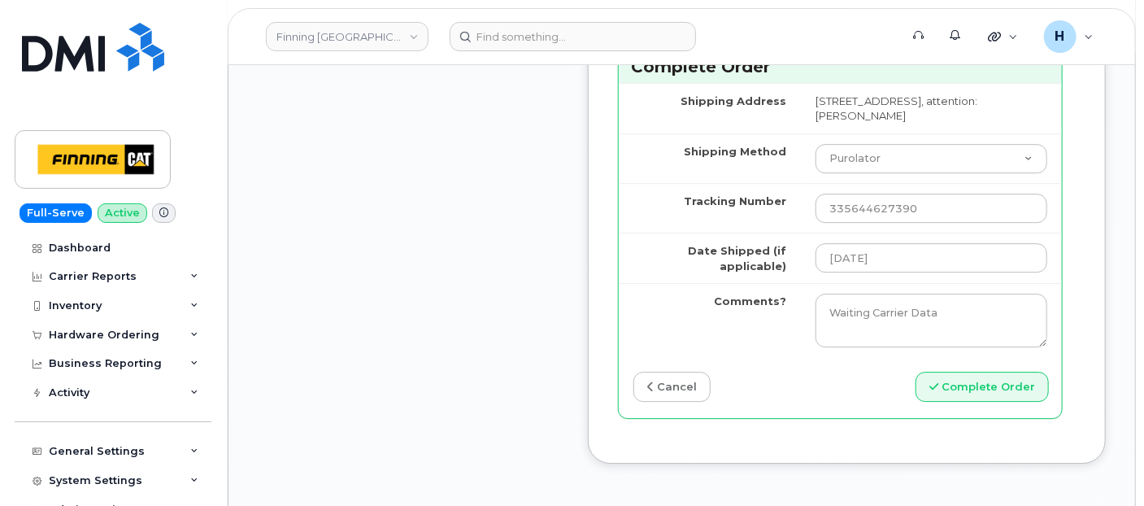
scroll to position [2259, 0]
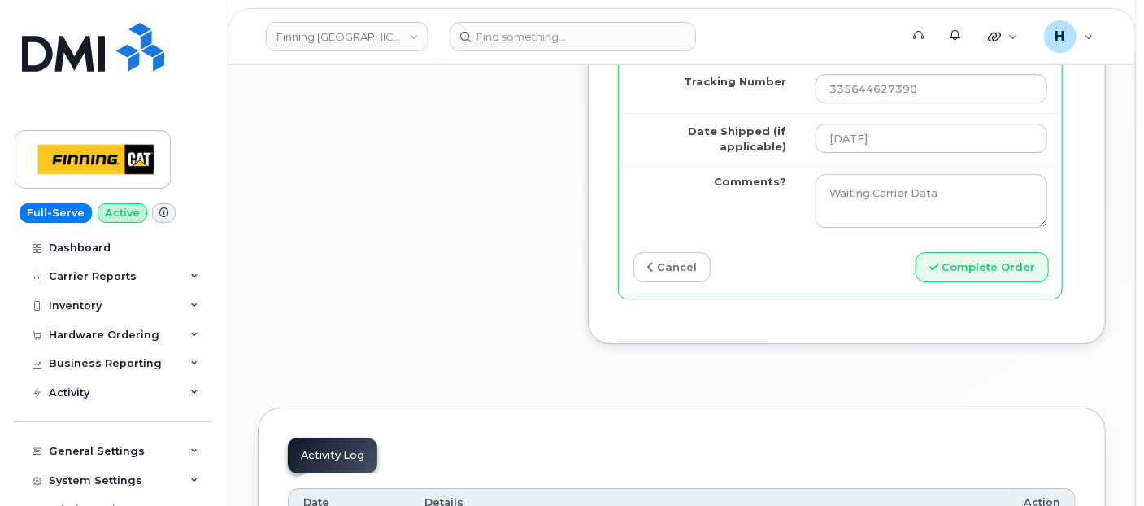
type input "353389561226986"
click at [993, 282] on button "Complete Order" at bounding box center [982, 267] width 133 height 30
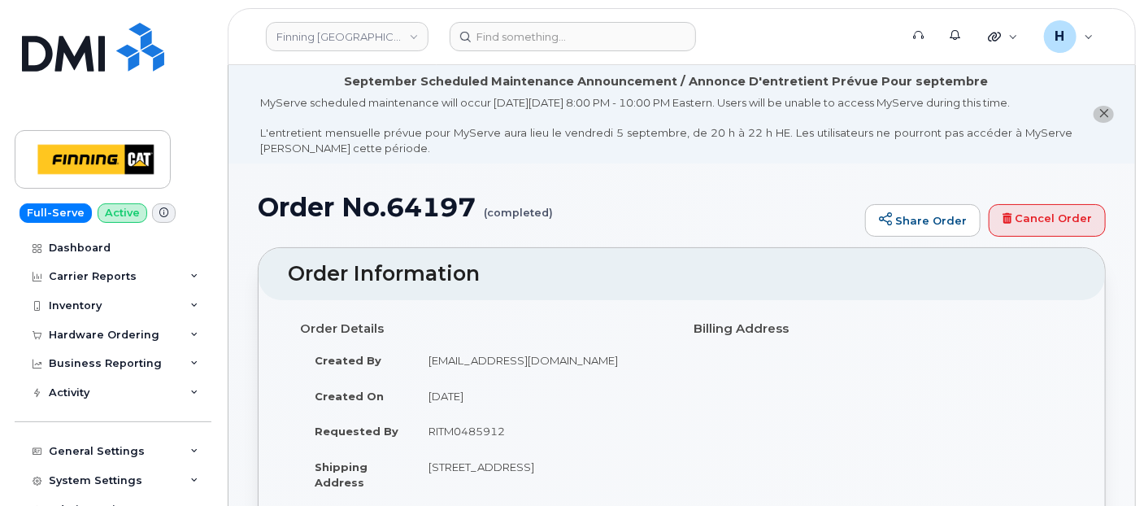
click at [993, 343] on div "Order Details Created By [EMAIL_ADDRESS][DOMAIN_NAME] Created On [DATE] Request…" at bounding box center [682, 432] width 788 height 235
click at [160, 340] on div "Hardware Ordering" at bounding box center [113, 334] width 197 height 29
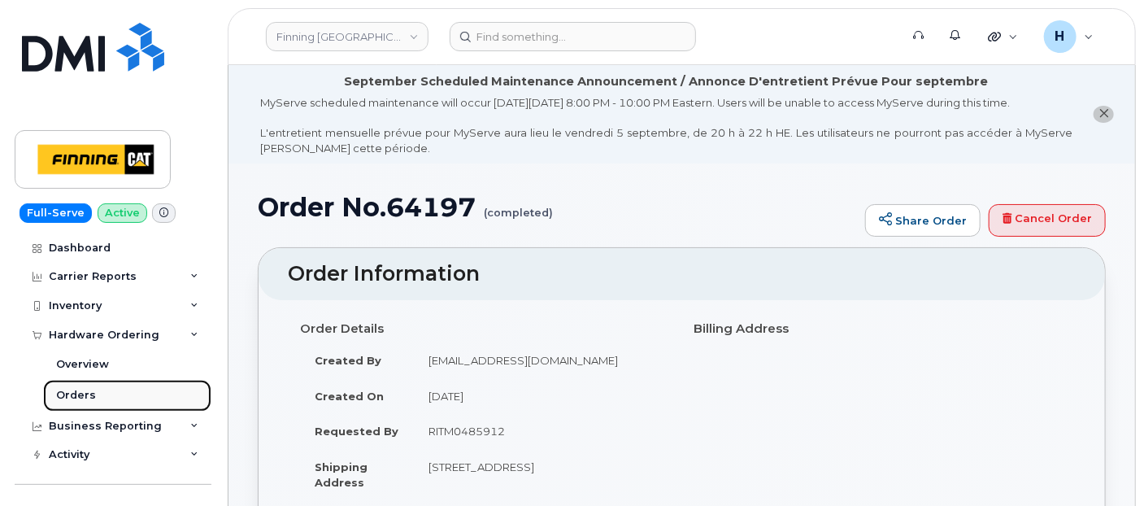
click at [137, 388] on link "Orders" at bounding box center [127, 395] width 168 height 31
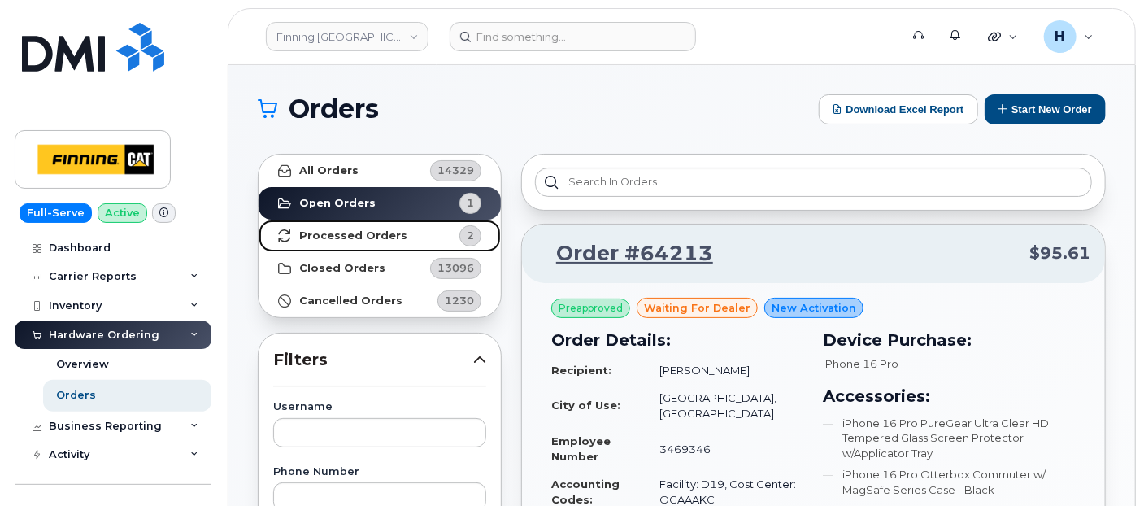
click at [351, 234] on strong "Processed Orders" at bounding box center [353, 235] width 108 height 13
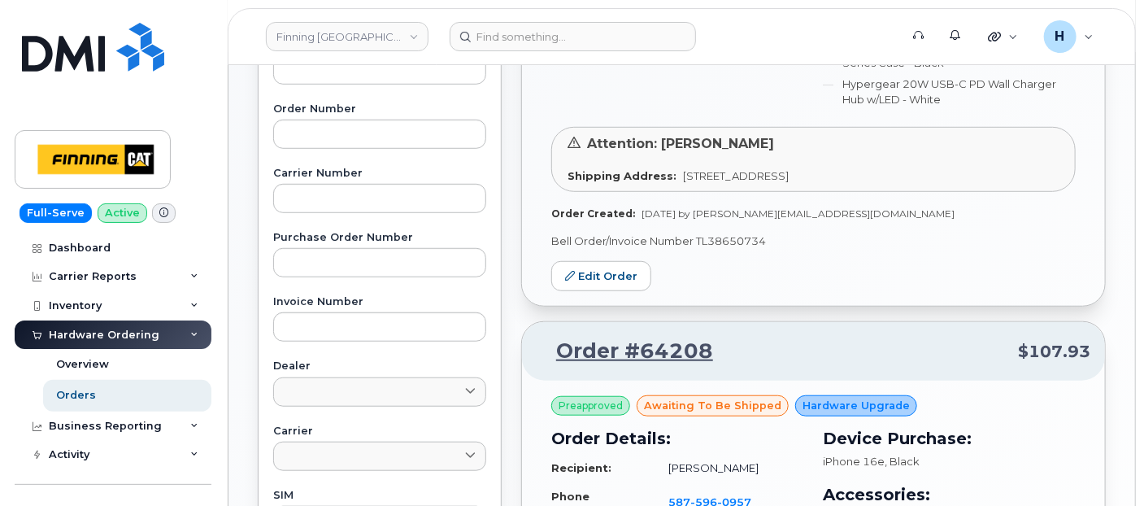
scroll to position [542, 0]
